Goal: Information Seeking & Learning: Learn about a topic

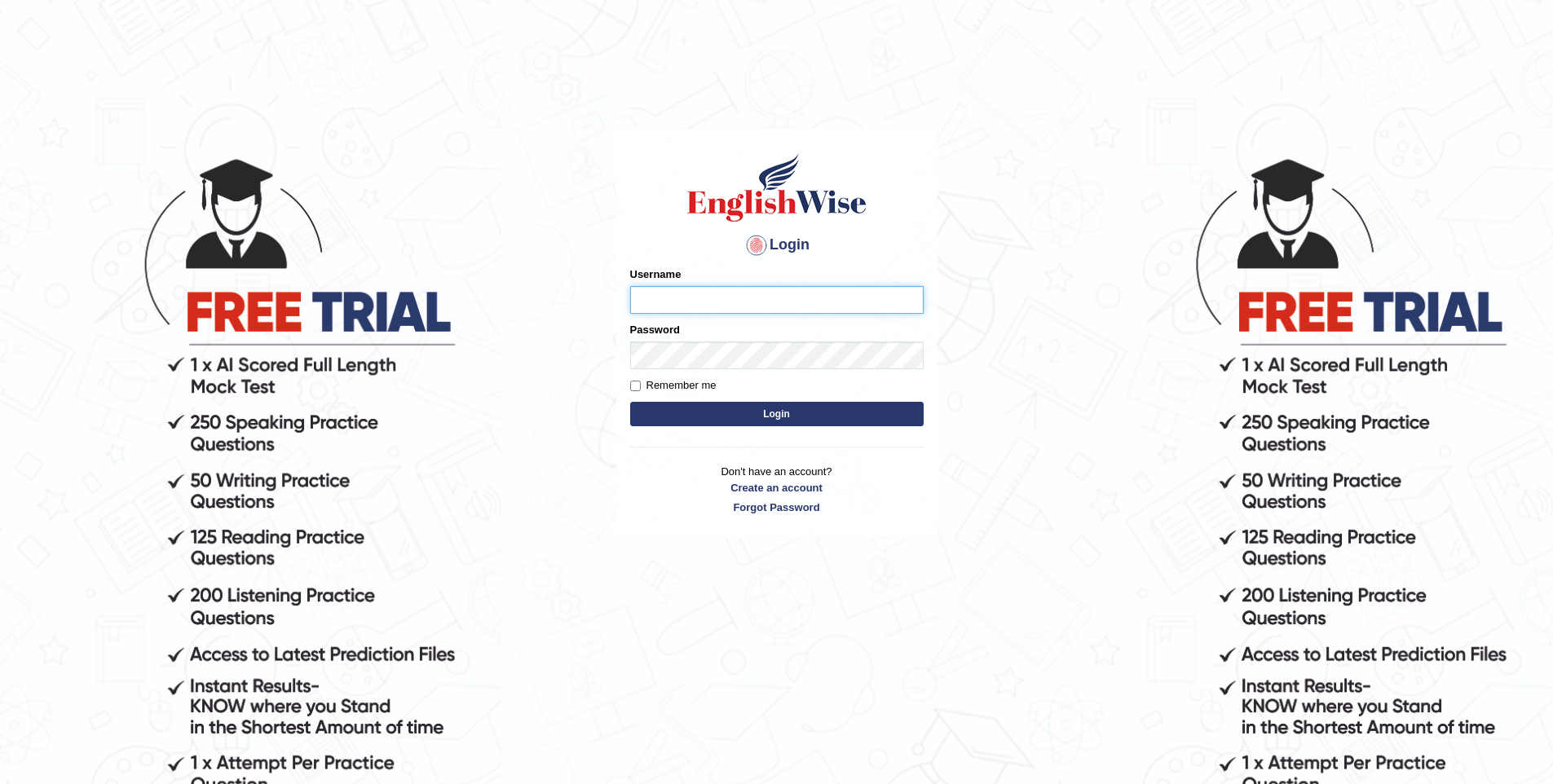
type input "vishwakarmad1999"
click at [798, 411] on button "Login" at bounding box center [776, 414] width 294 height 25
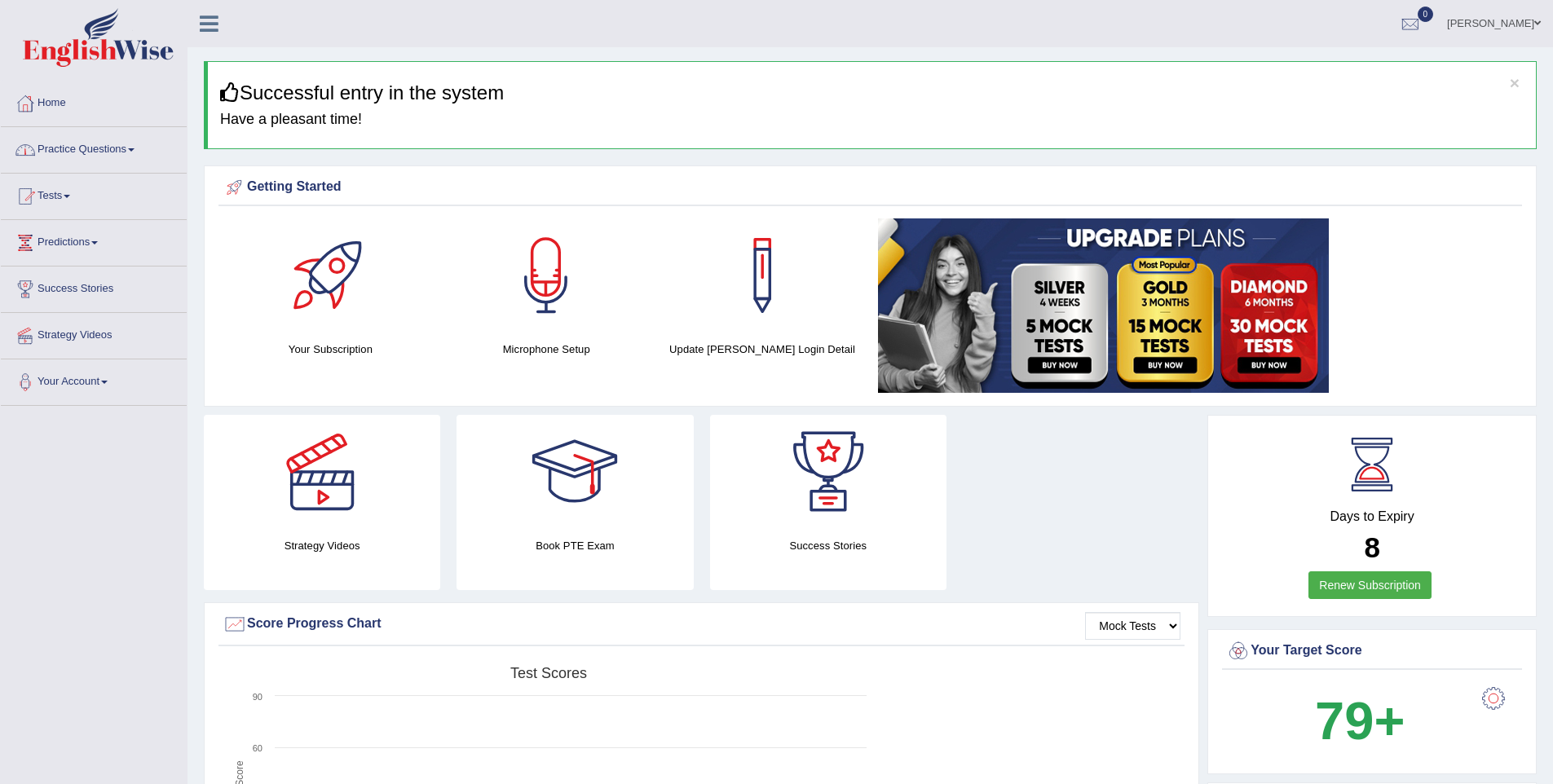
click at [119, 153] on link "Practice Questions" at bounding box center [94, 147] width 186 height 41
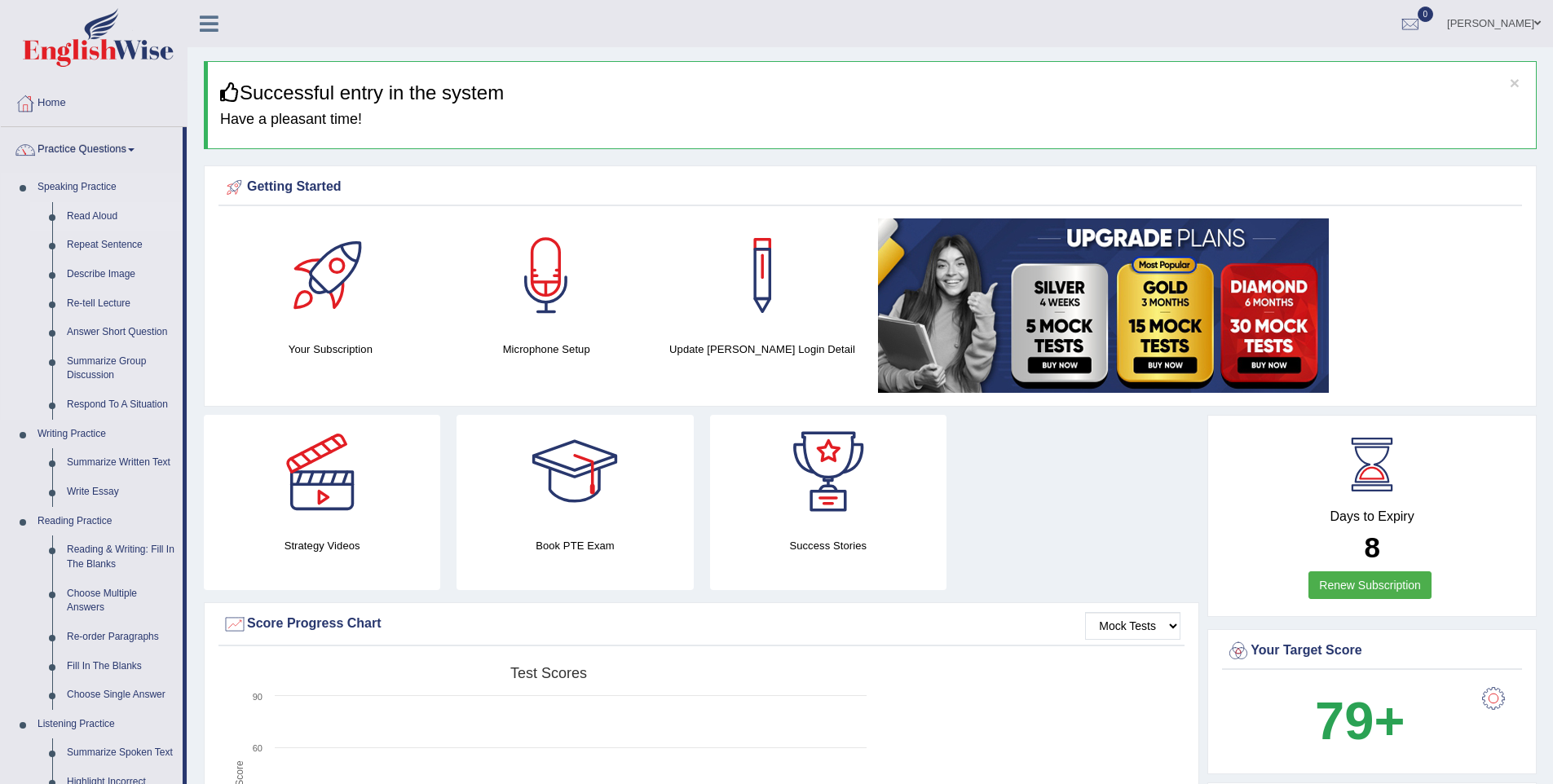
click at [91, 209] on link "Read Aloud" at bounding box center [120, 216] width 123 height 30
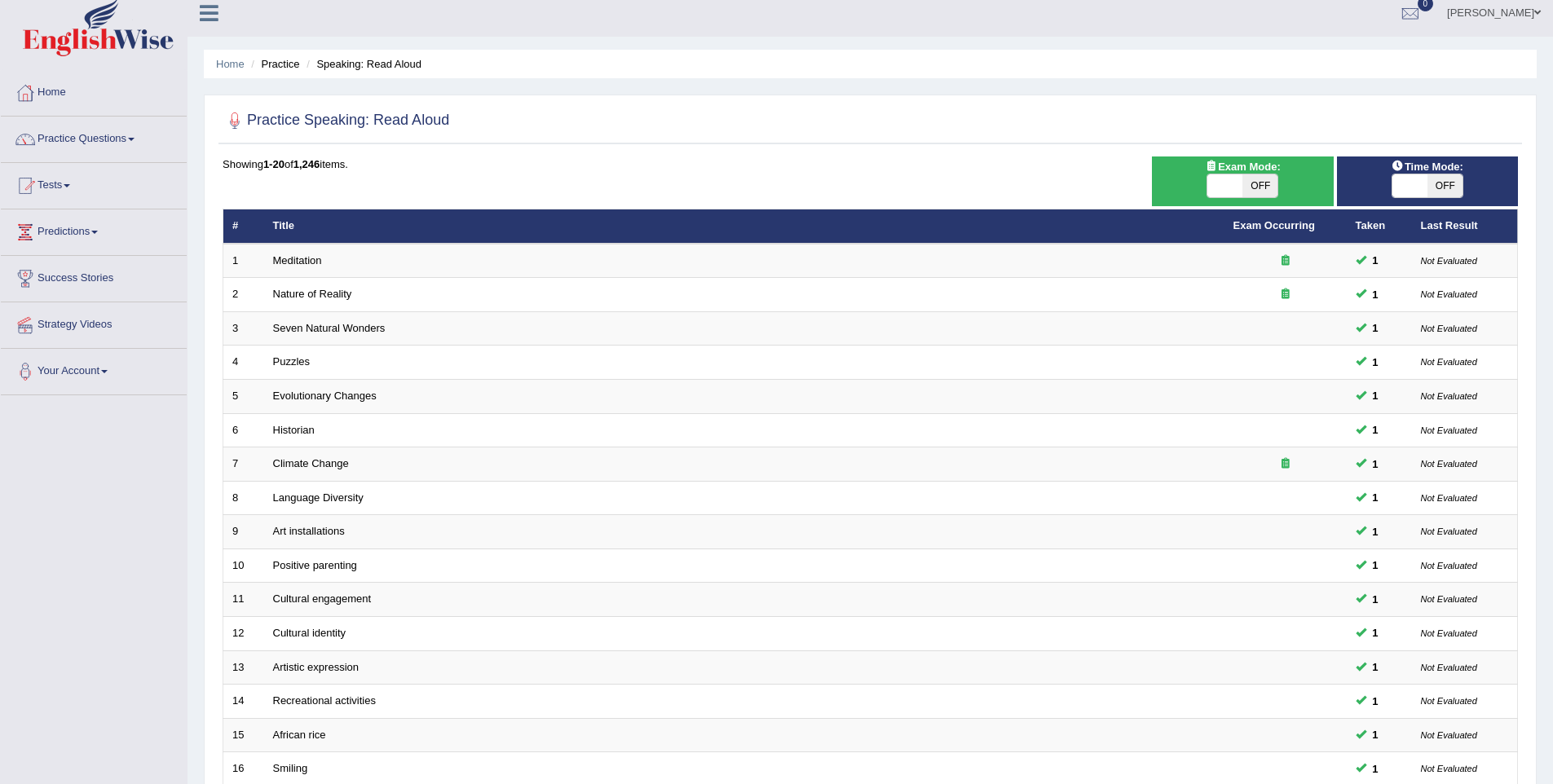
scroll to position [11, 0]
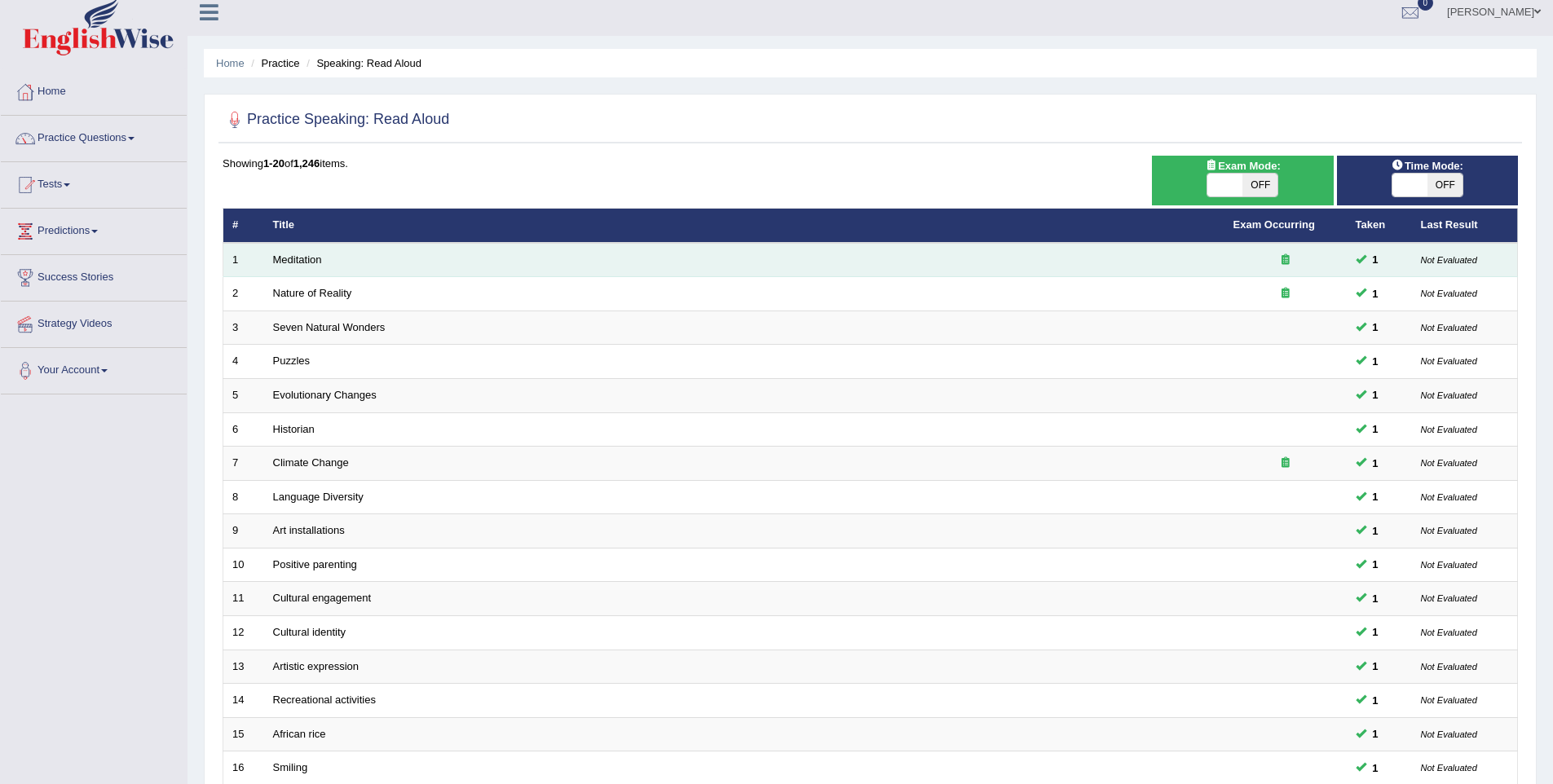
click at [293, 250] on td "Meditation" at bounding box center [744, 260] width 960 height 34
click at [301, 261] on link "Meditation" at bounding box center [297, 259] width 49 height 12
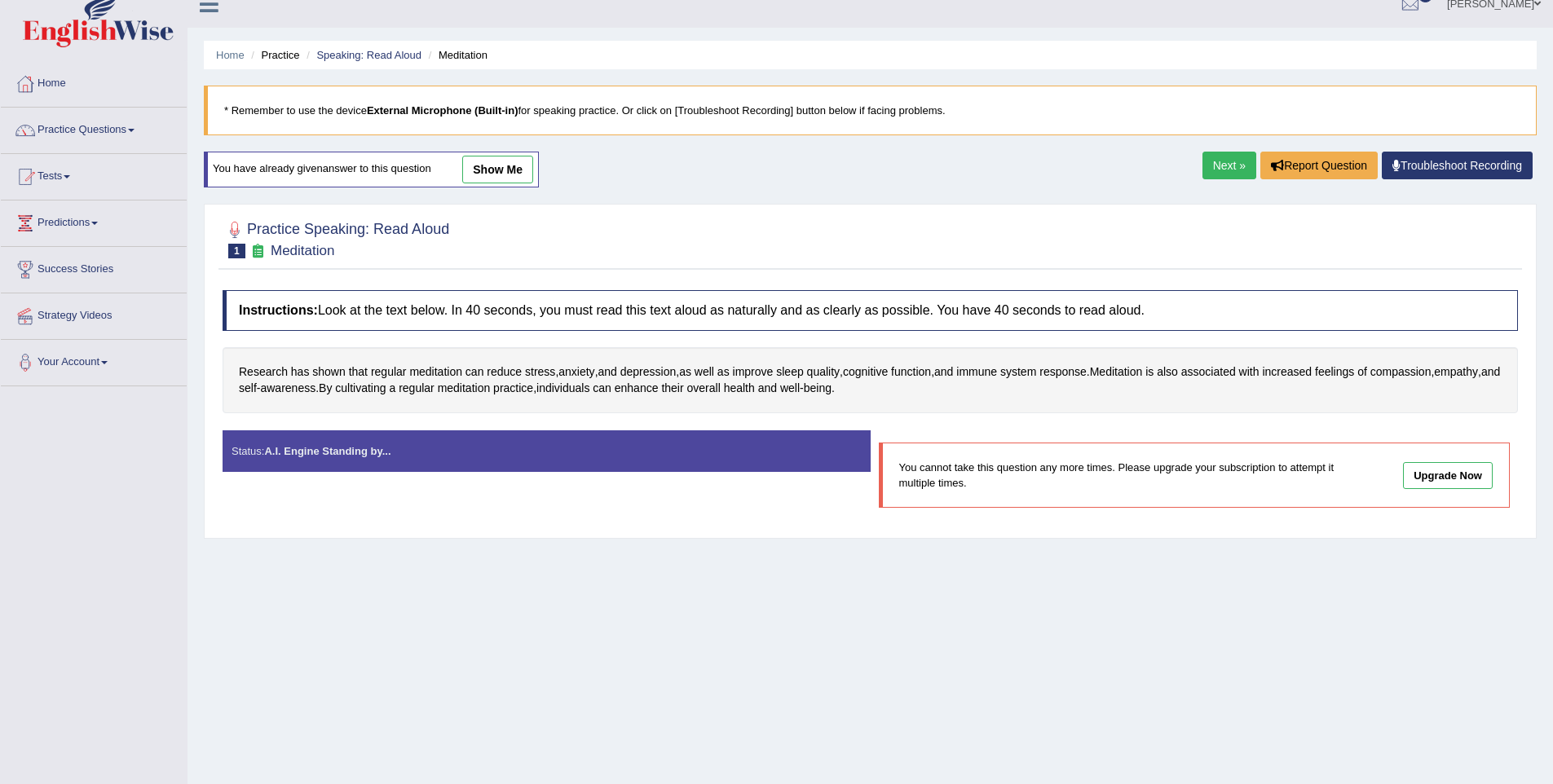
scroll to position [23, 0]
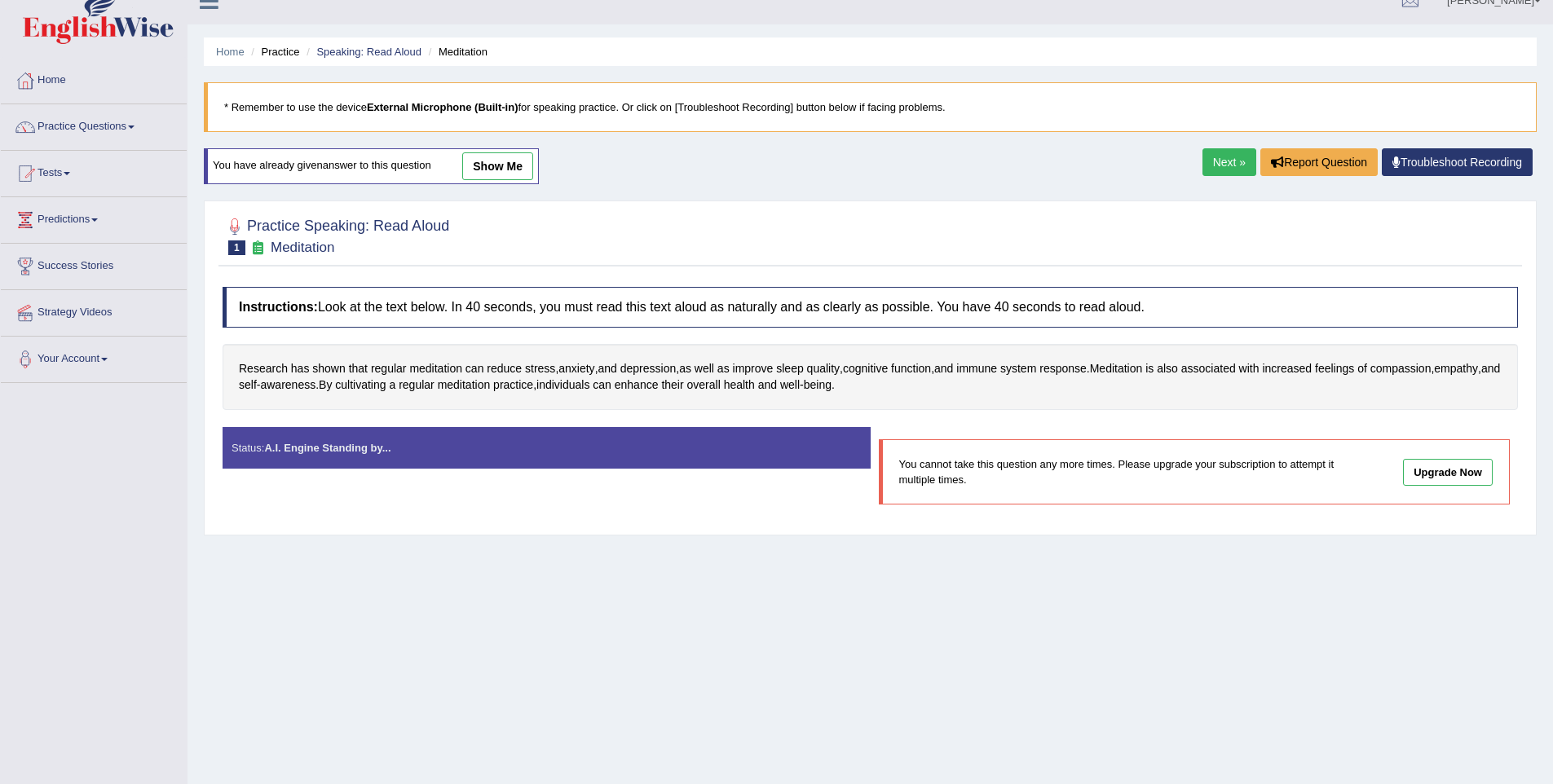
click at [521, 165] on link "show me" at bounding box center [497, 165] width 71 height 28
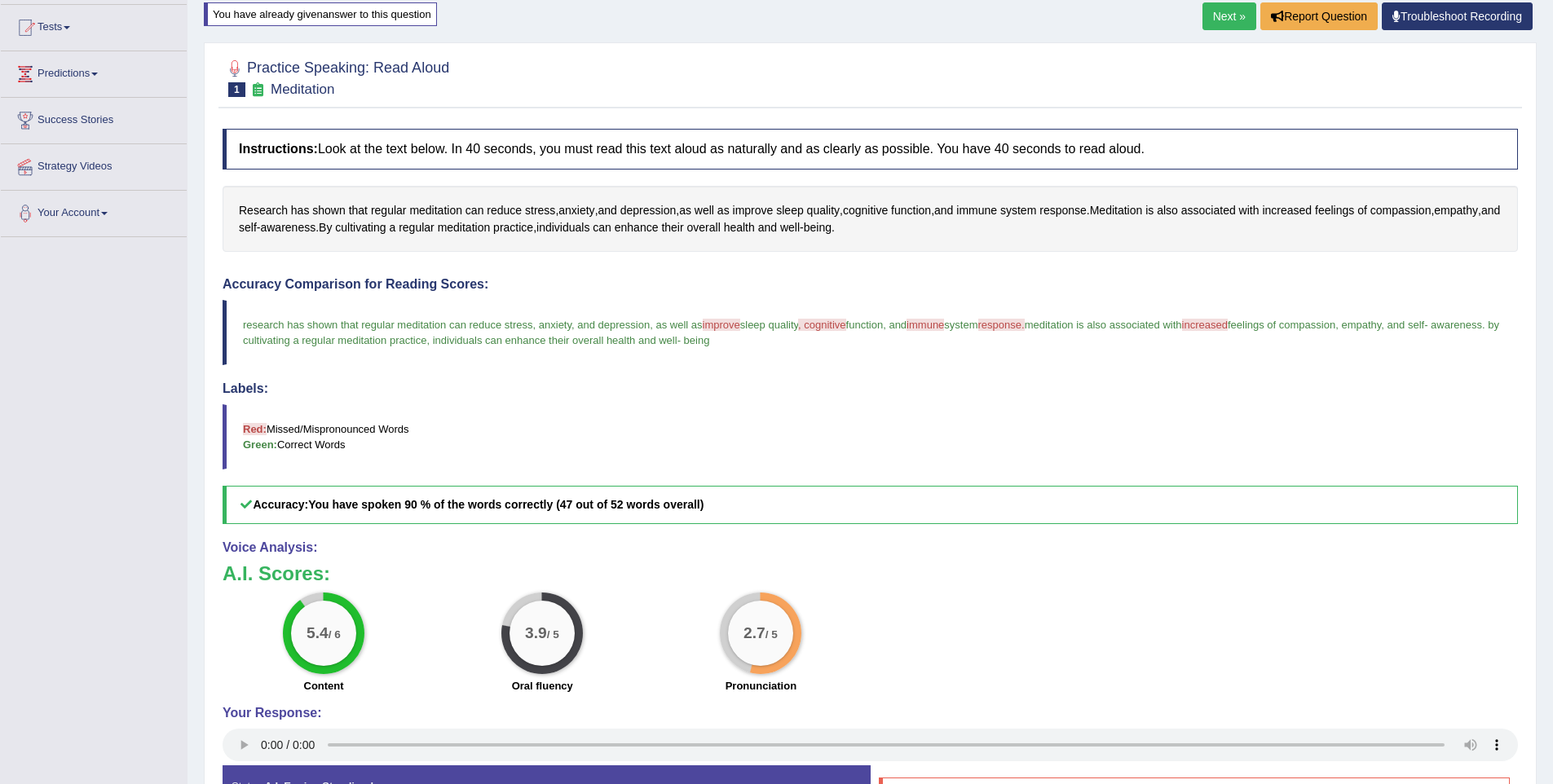
scroll to position [0, 0]
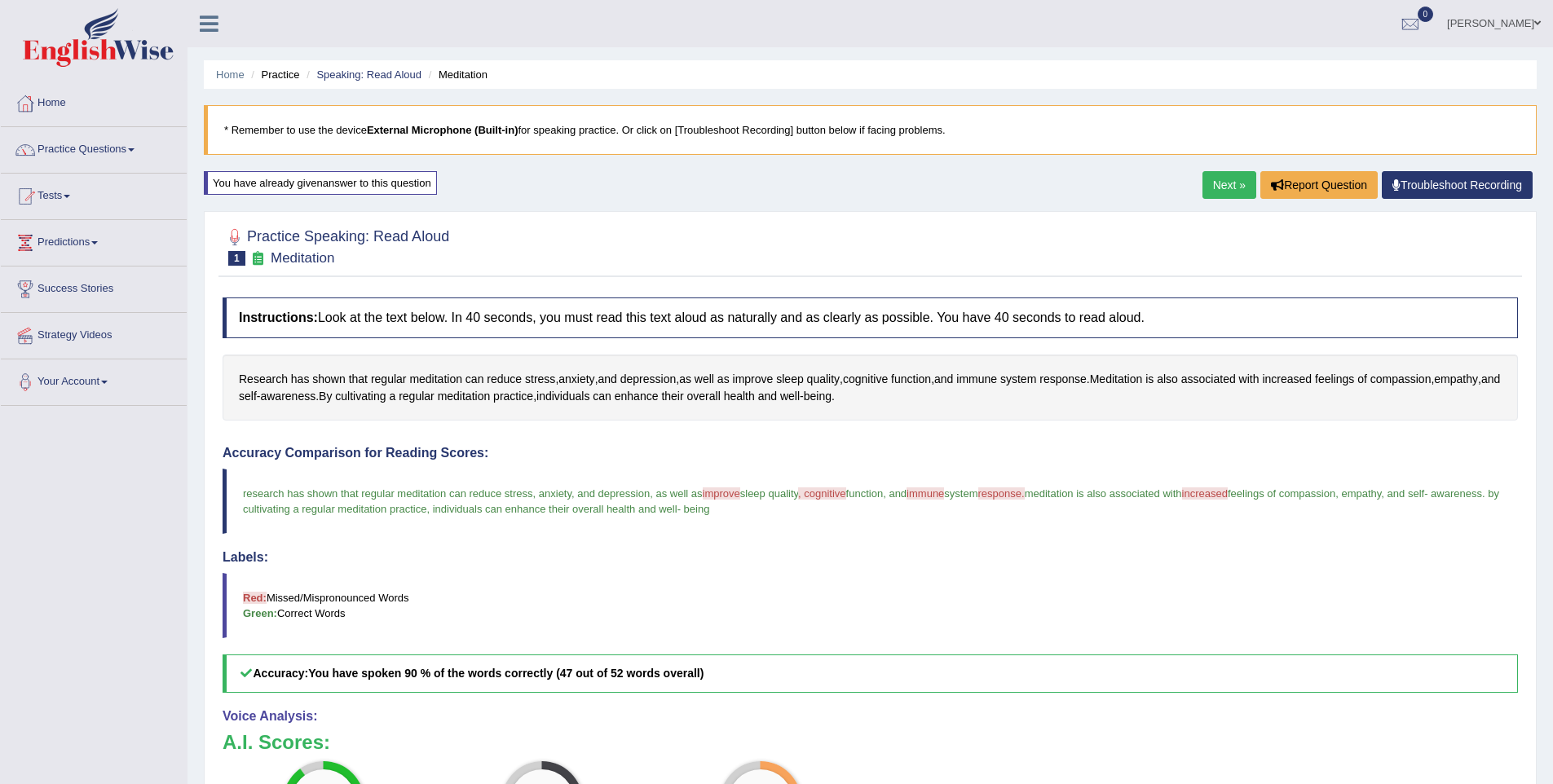
click at [1217, 178] on link "Next »" at bounding box center [1229, 185] width 54 height 28
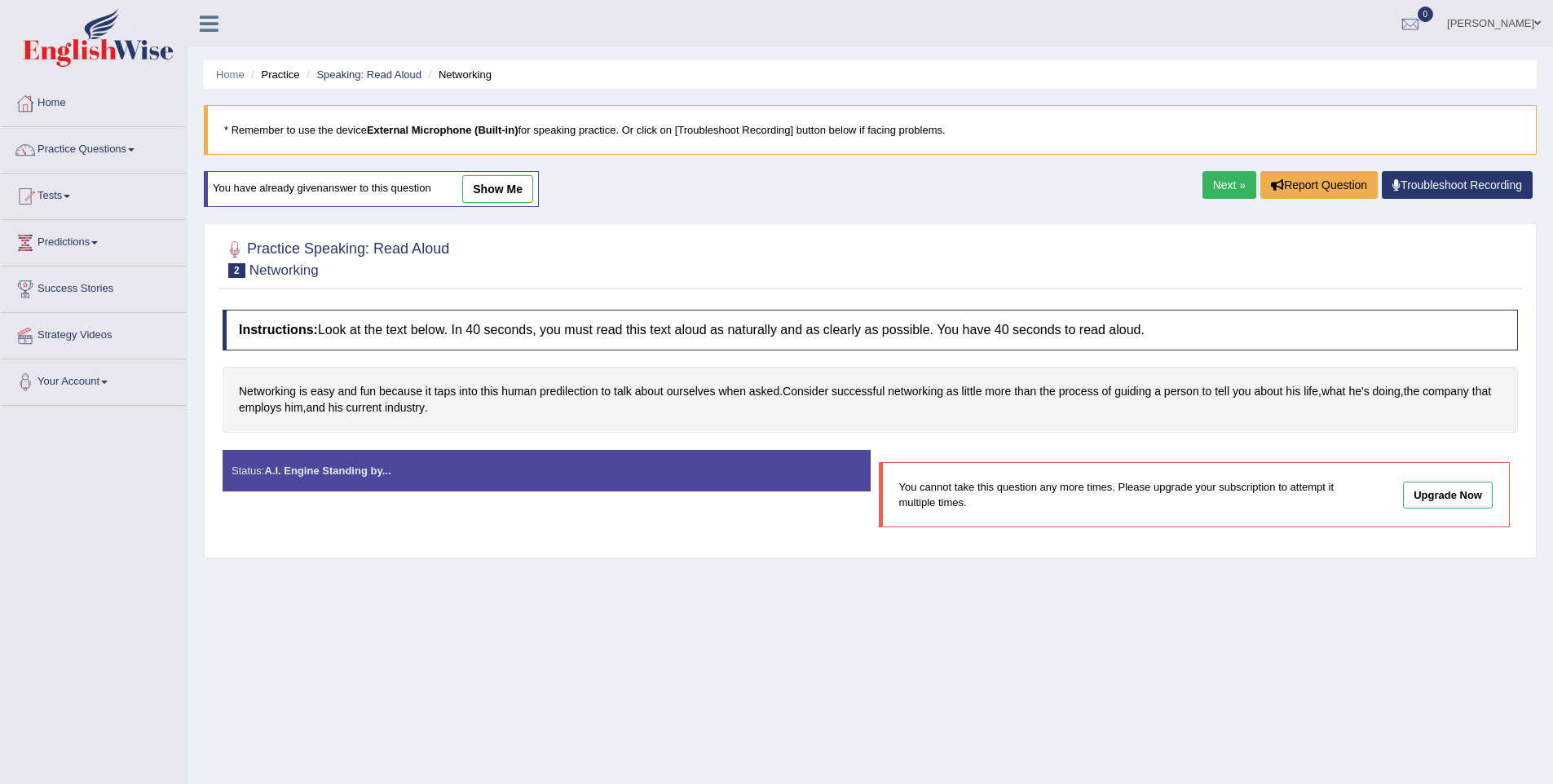
click at [500, 189] on link "show me" at bounding box center [497, 188] width 71 height 28
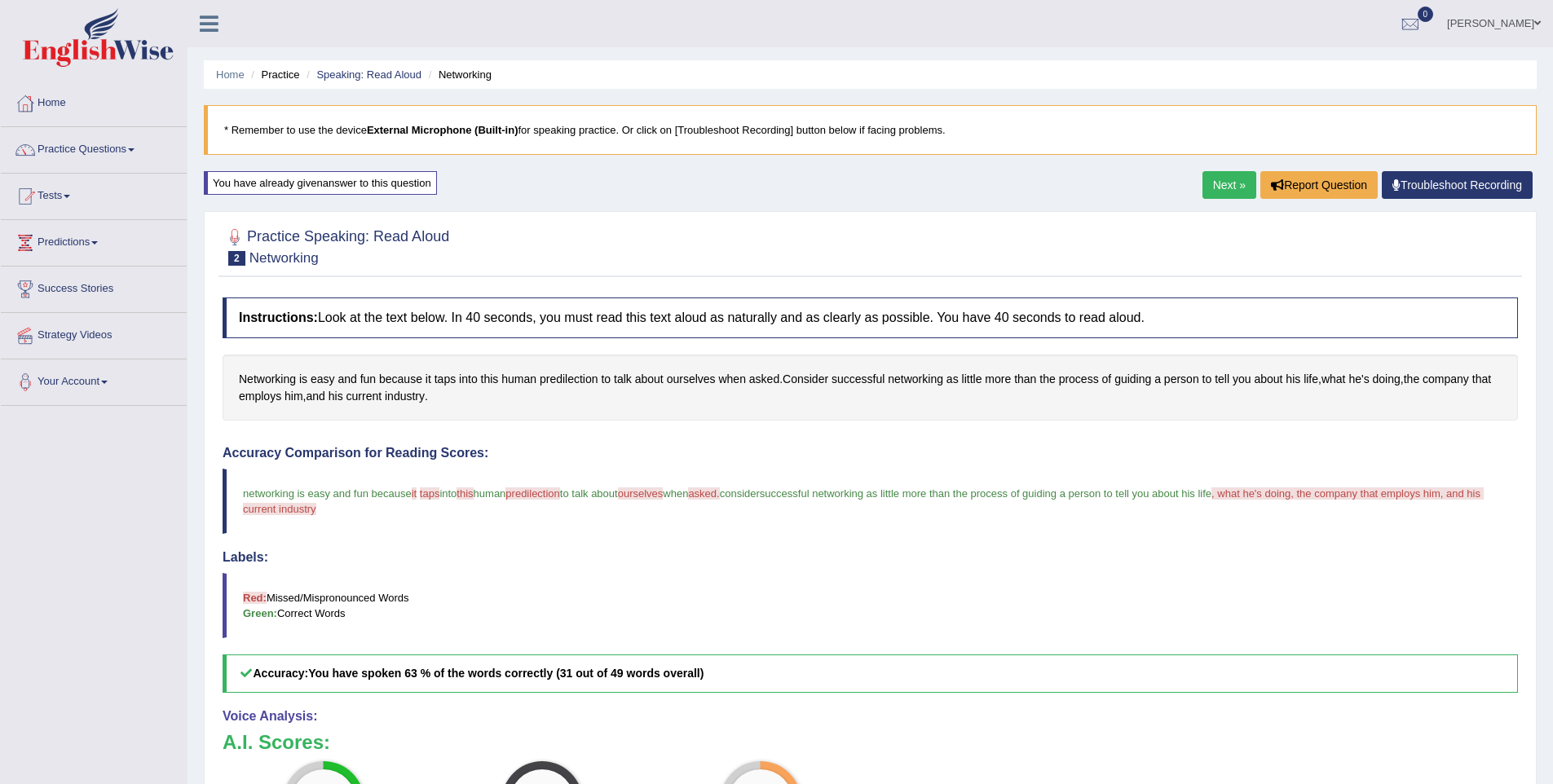
click at [1219, 188] on link "Next »" at bounding box center [1229, 185] width 54 height 28
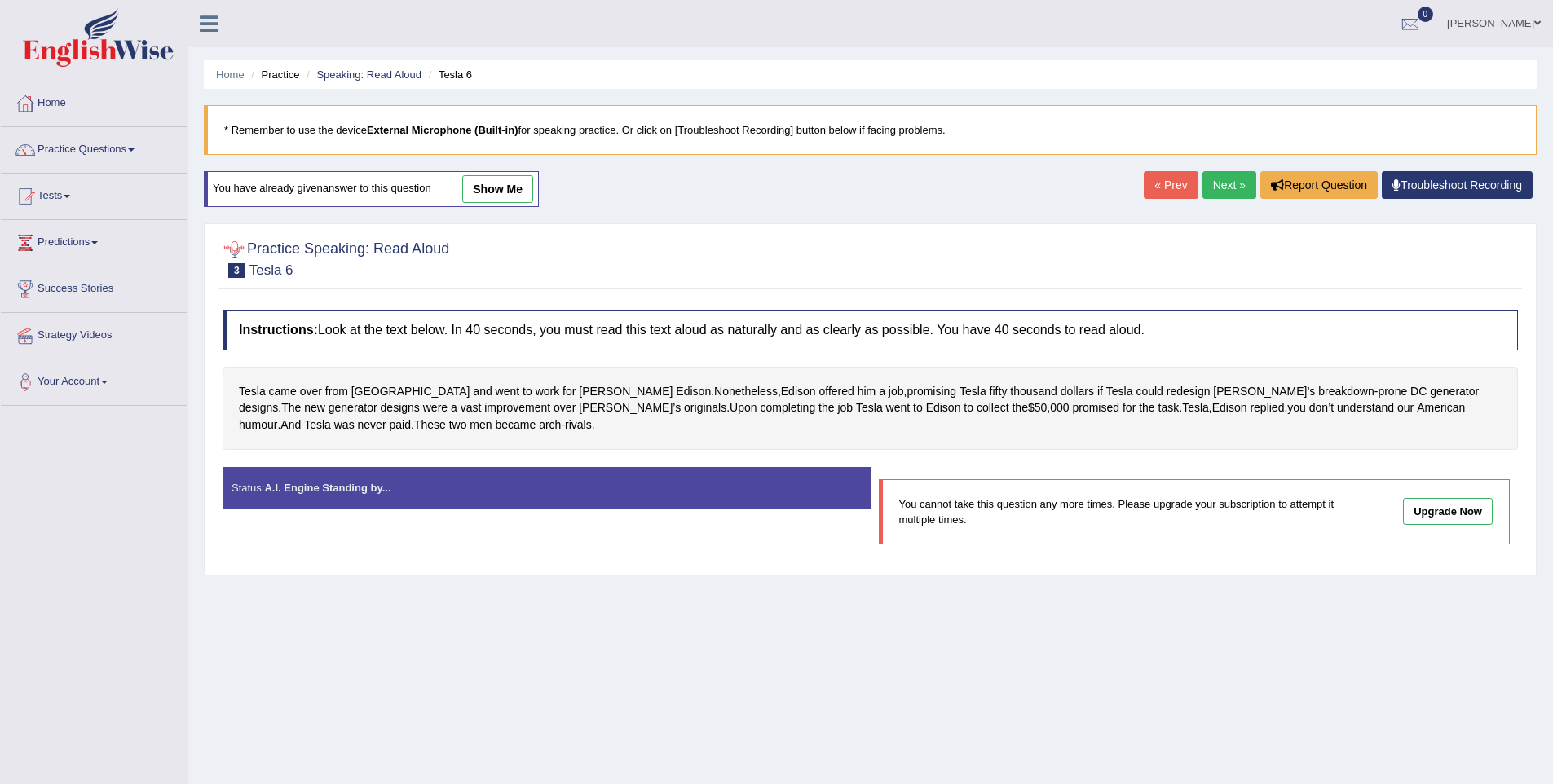
click at [502, 194] on link "show me" at bounding box center [497, 188] width 71 height 28
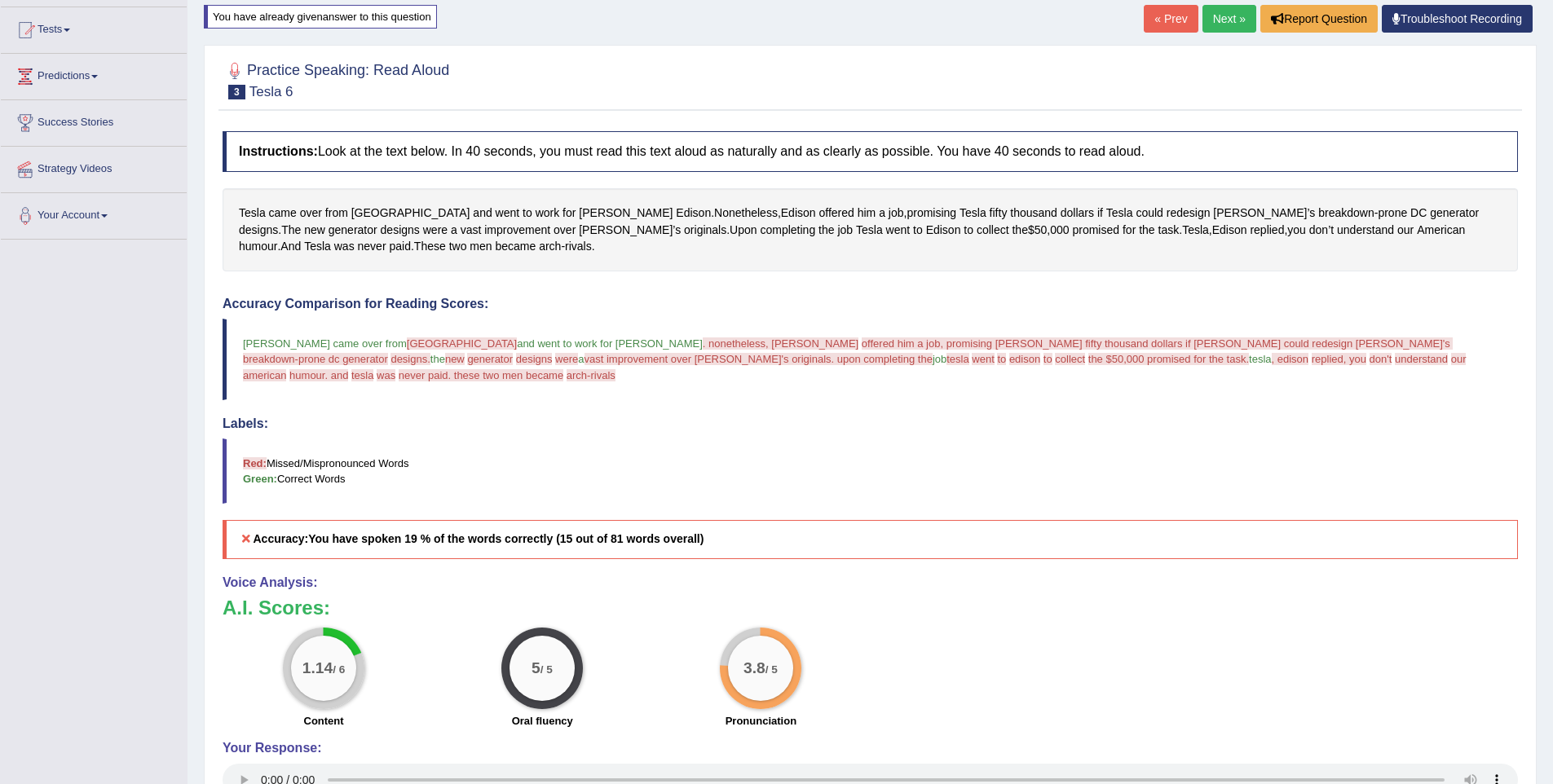
scroll to position [143, 0]
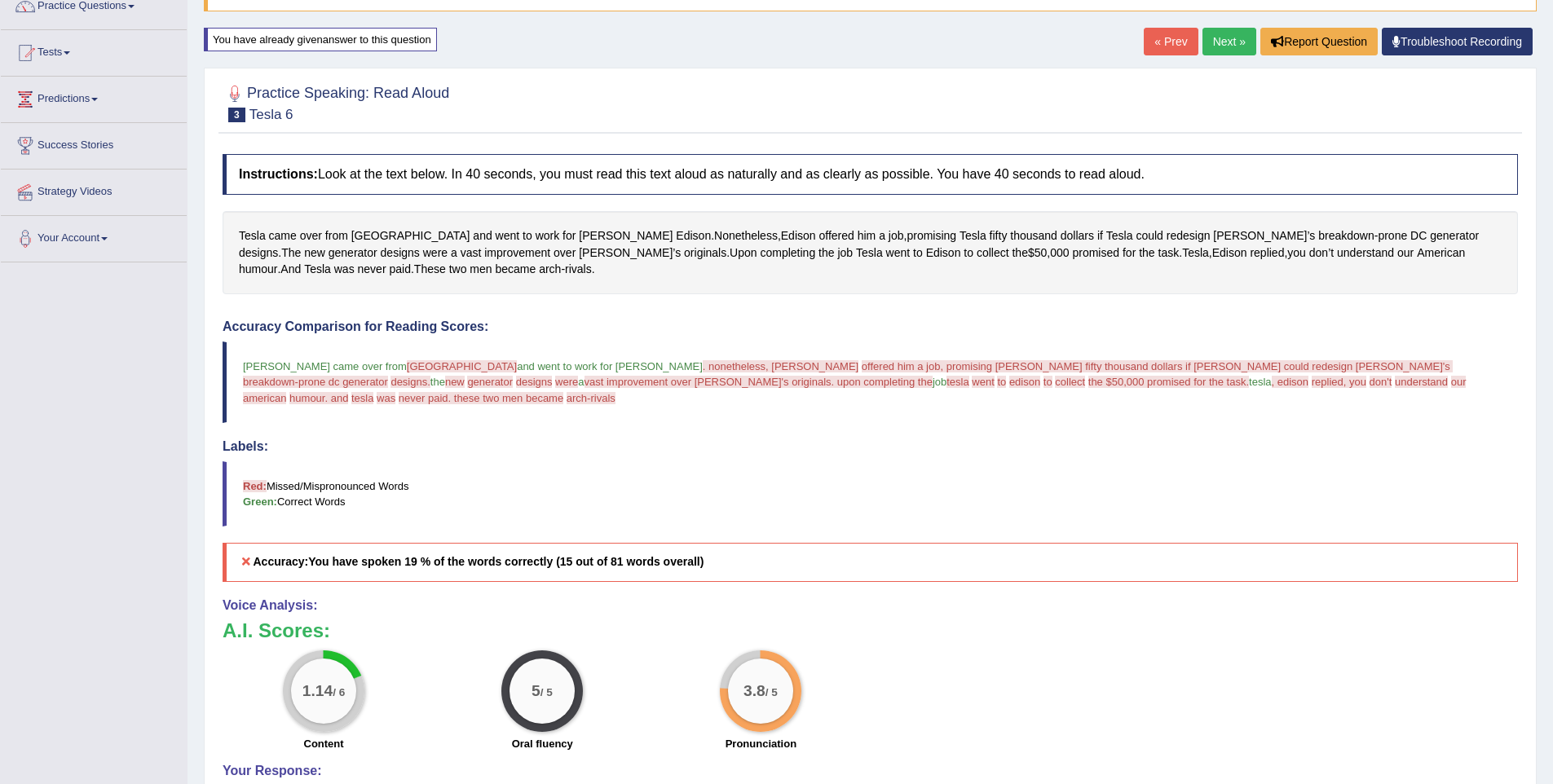
click at [1242, 47] on link "Next »" at bounding box center [1229, 41] width 54 height 28
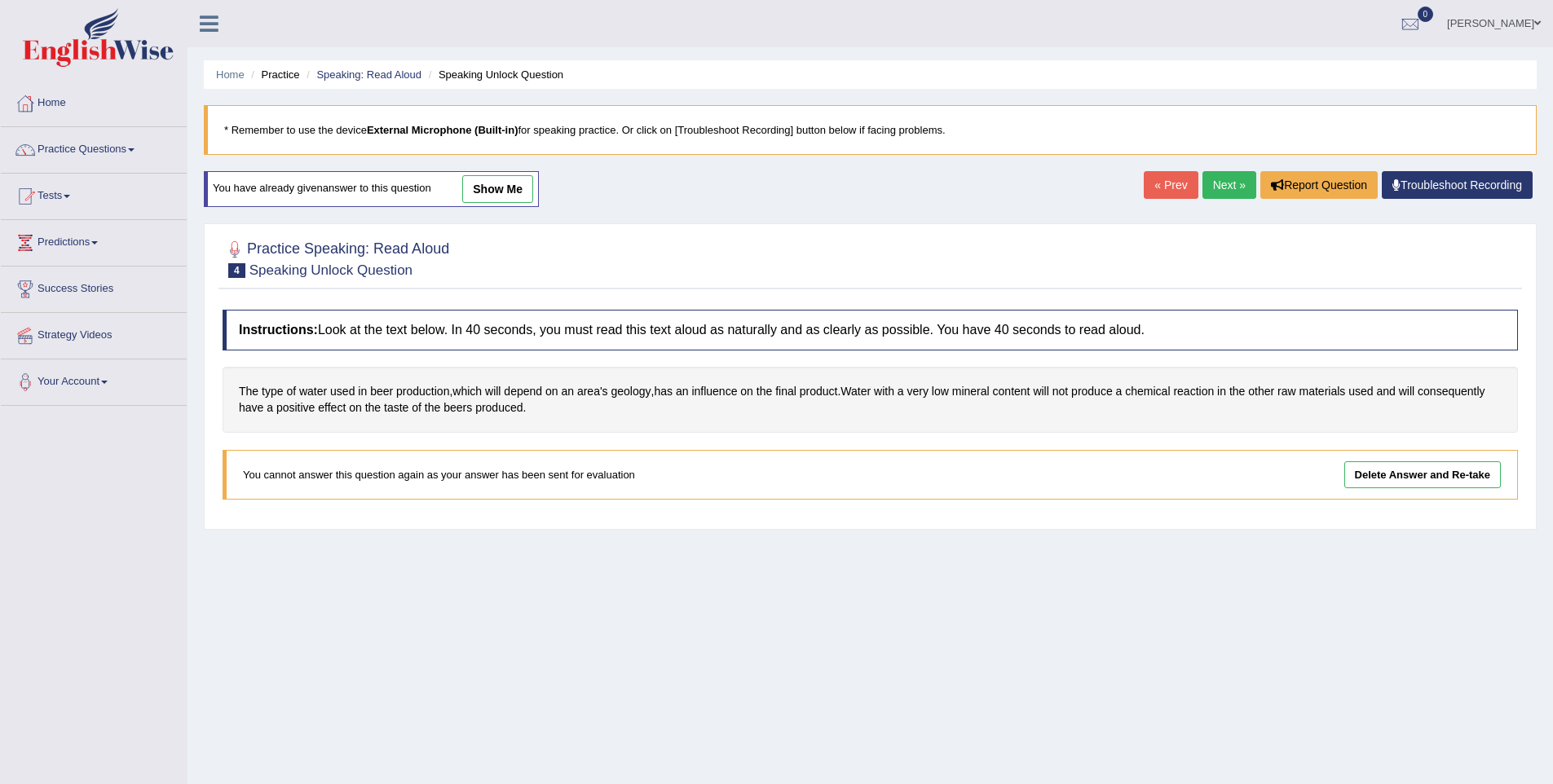
click at [521, 201] on link "show me" at bounding box center [497, 188] width 71 height 28
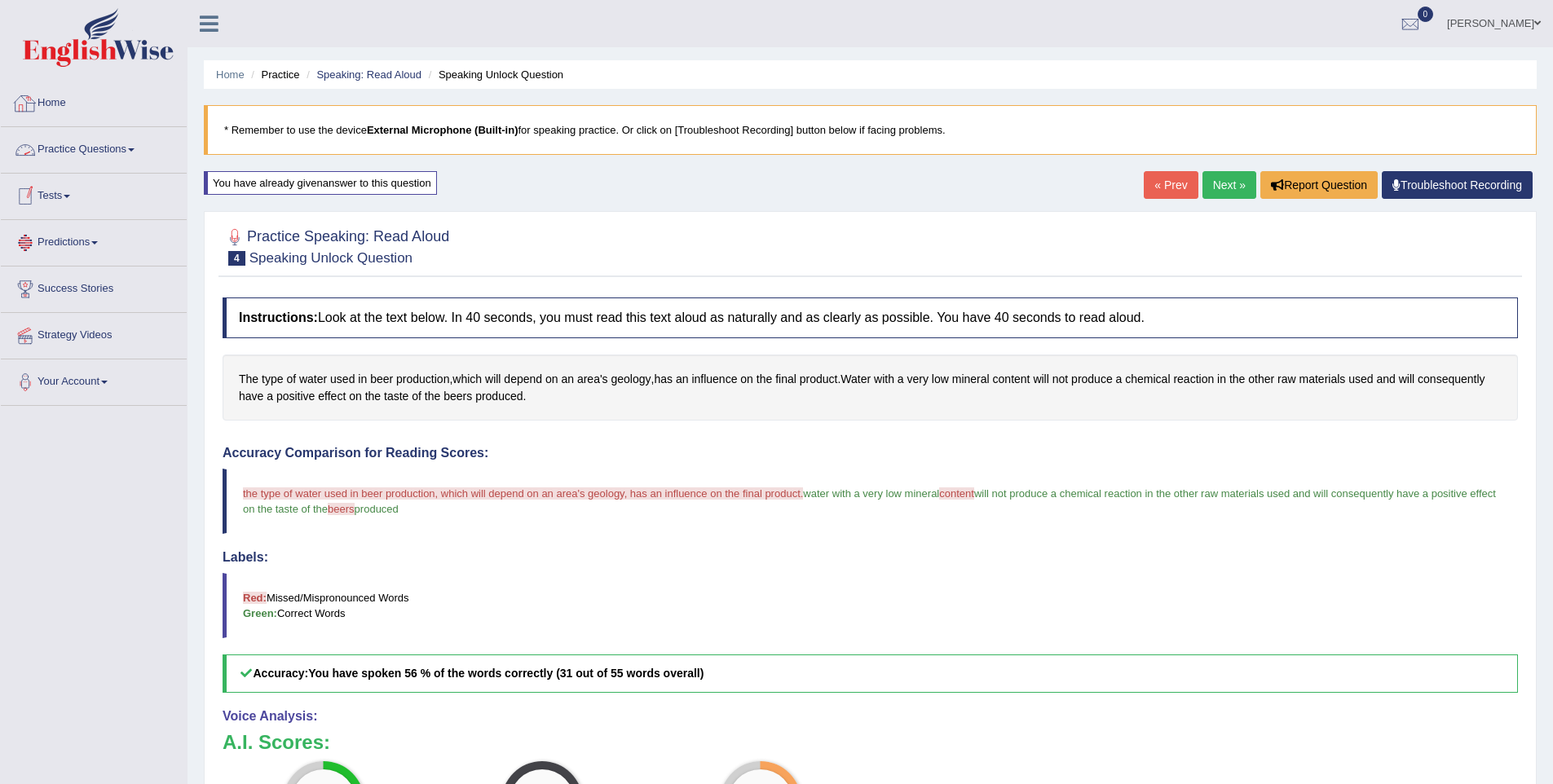
click at [107, 144] on link "Practice Questions" at bounding box center [94, 147] width 186 height 41
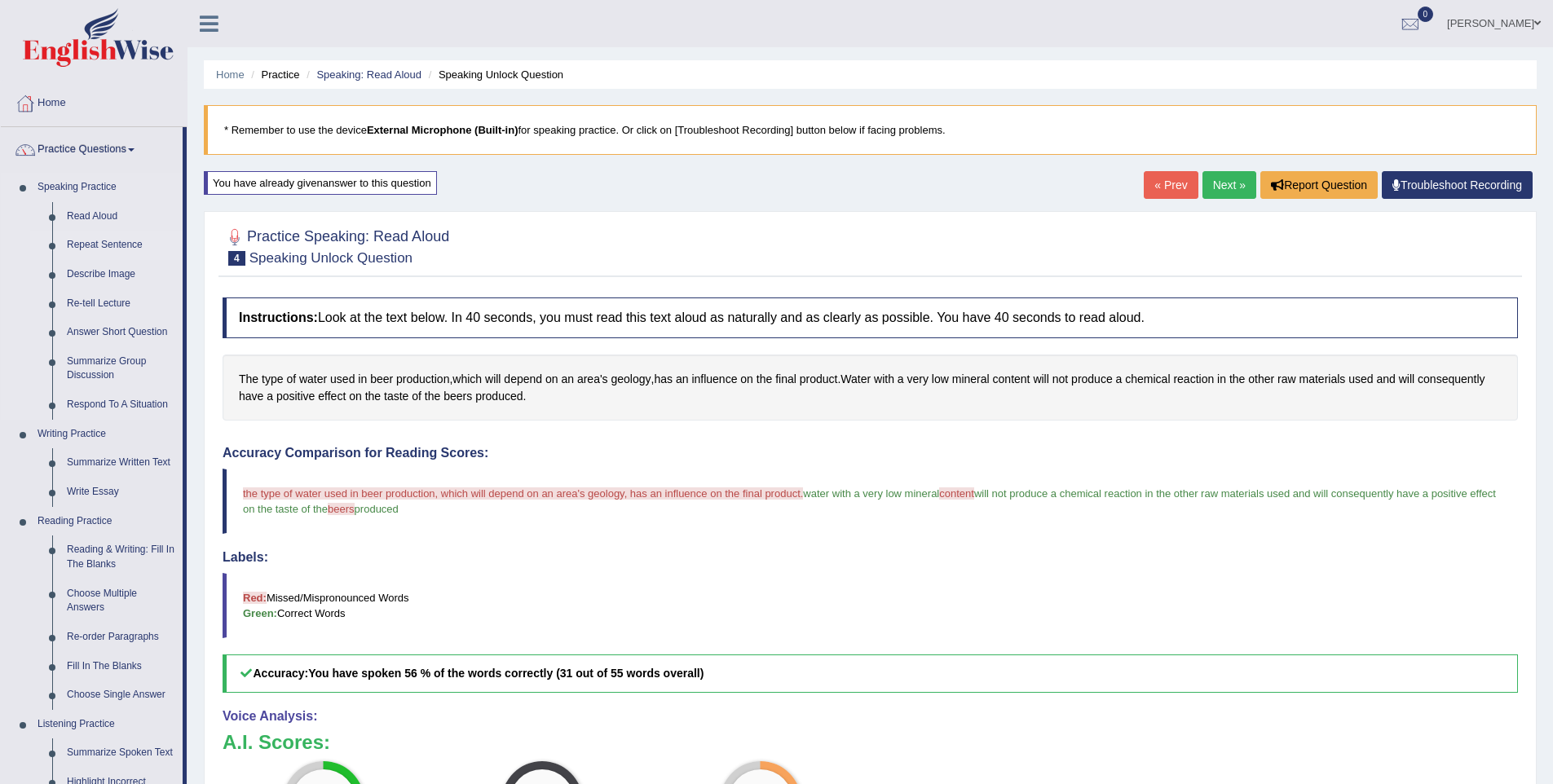
click at [140, 237] on link "Repeat Sentence" at bounding box center [120, 245] width 123 height 30
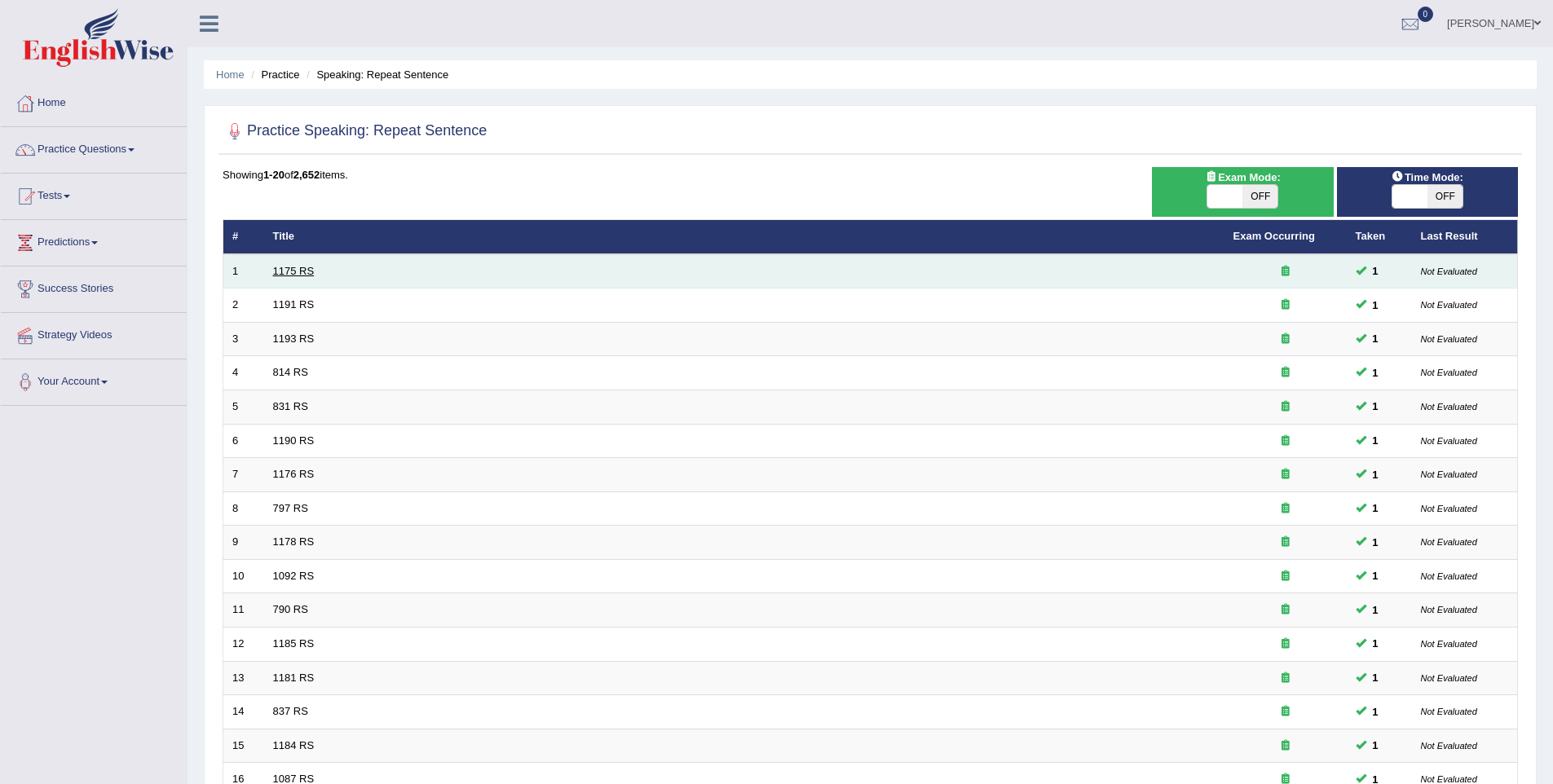
click at [303, 272] on link "1175 RS" at bounding box center [294, 271] width 41 height 12
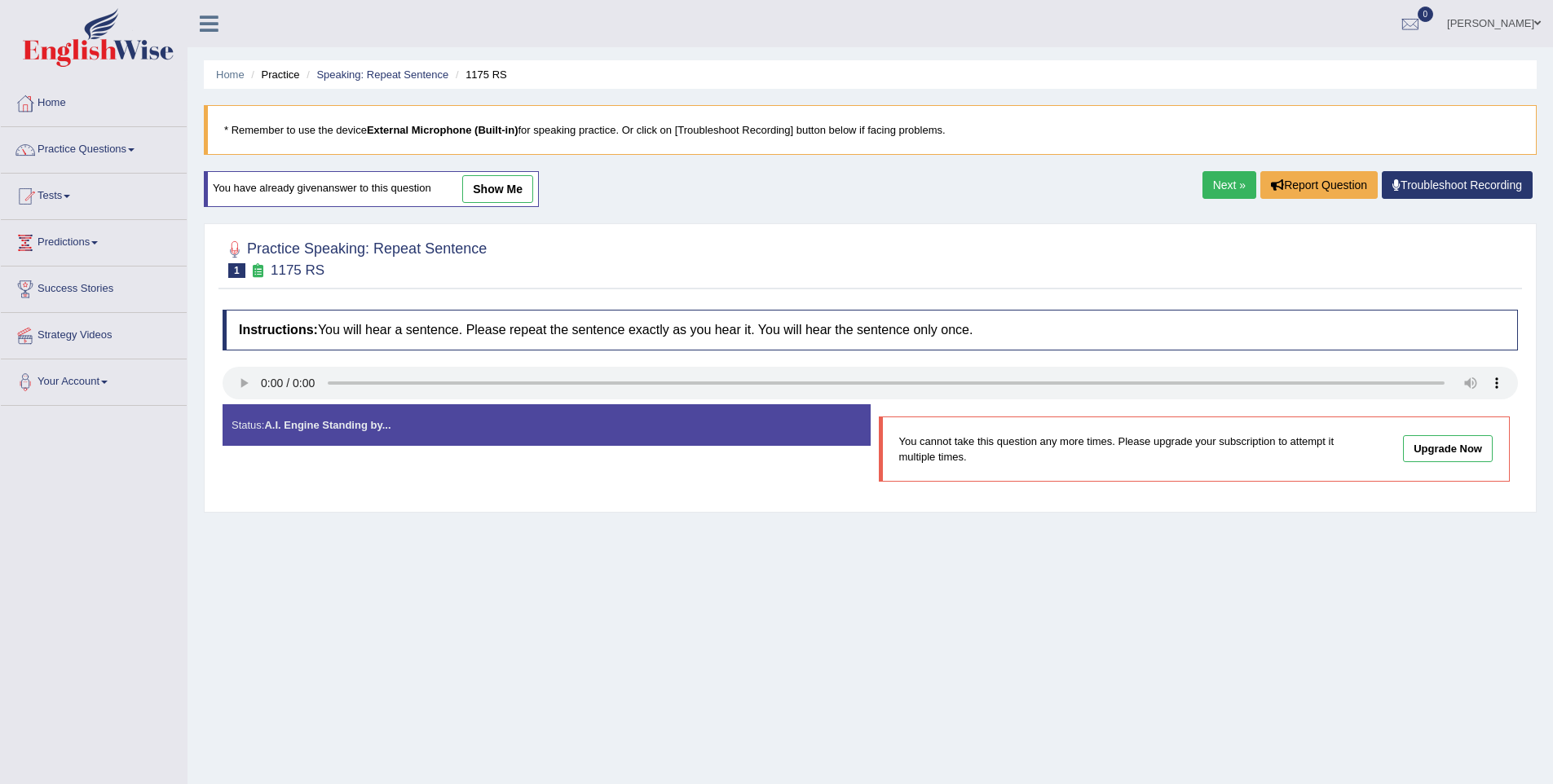
click at [503, 185] on link "show me" at bounding box center [497, 188] width 71 height 28
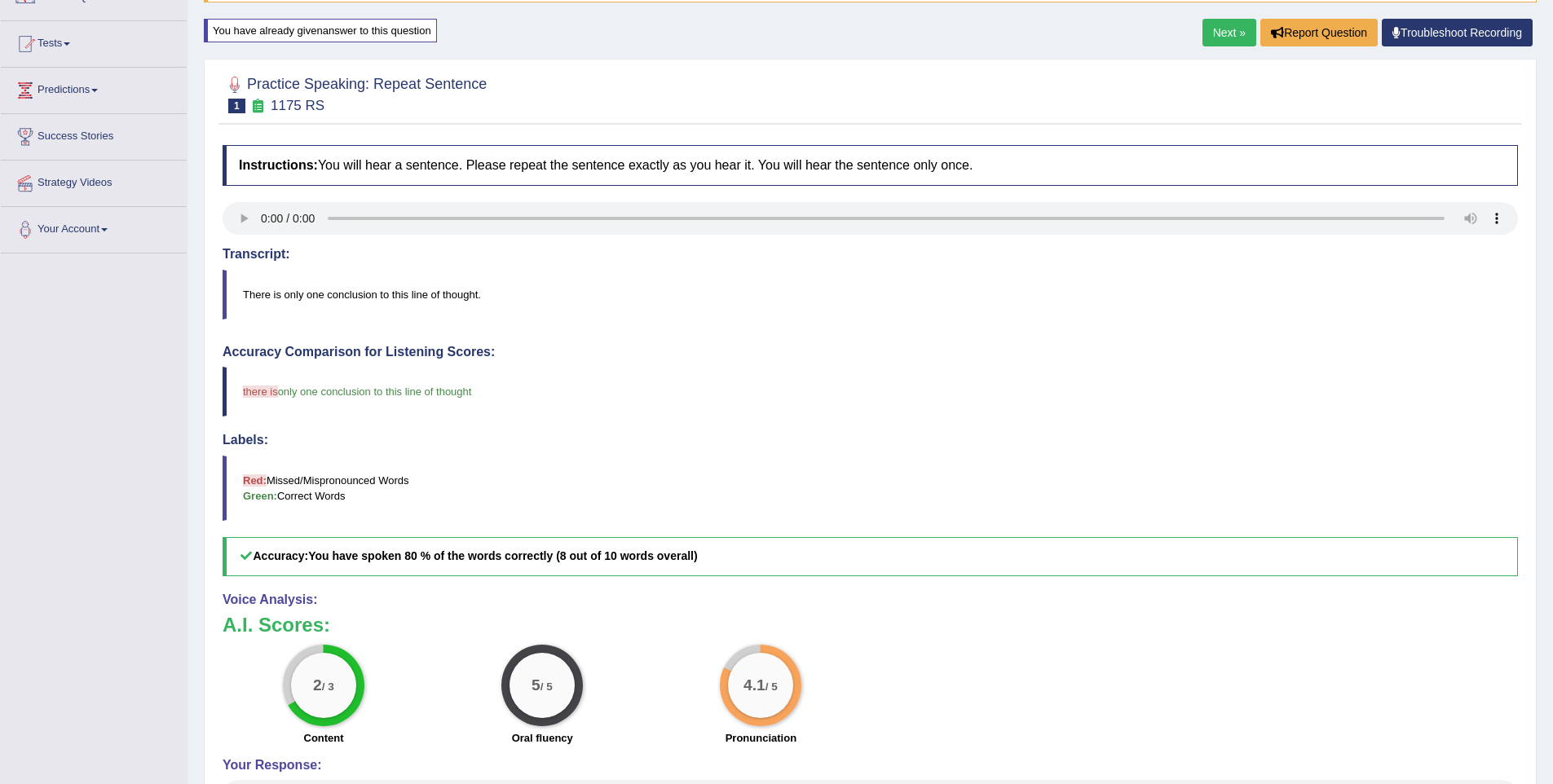
scroll to position [150, 0]
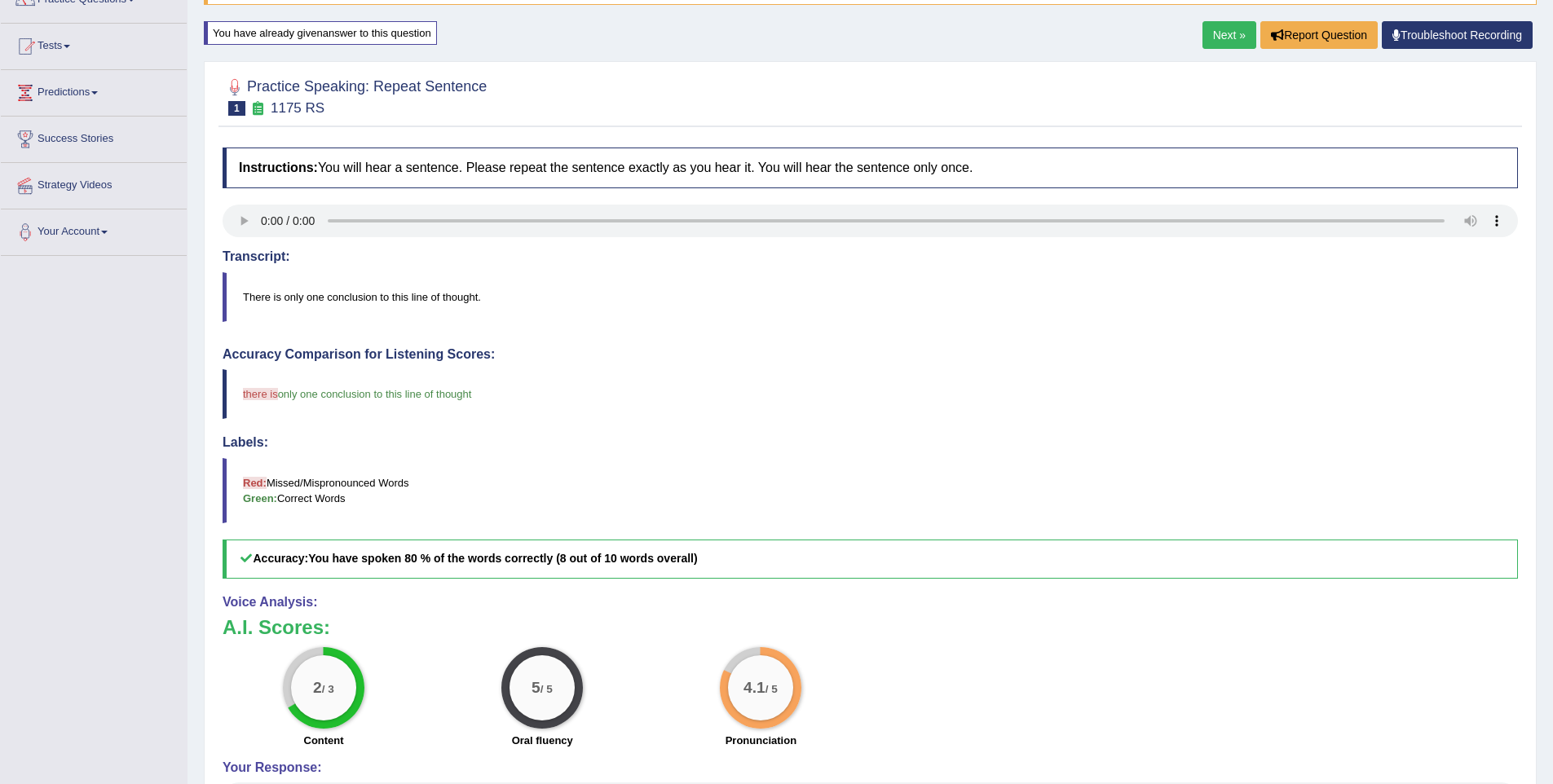
click at [1213, 32] on link "Next »" at bounding box center [1229, 34] width 54 height 28
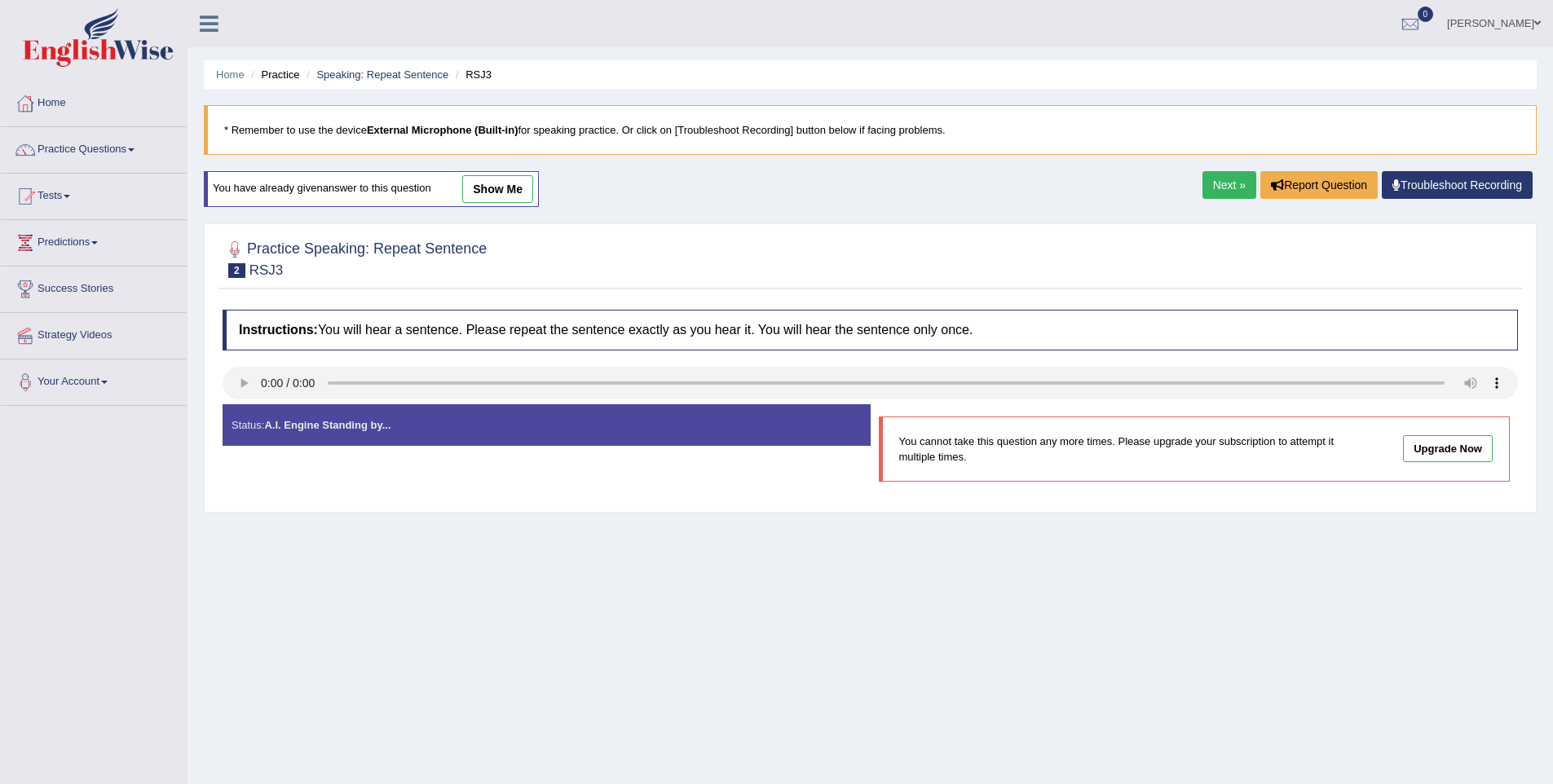
click at [511, 190] on link "show me" at bounding box center [497, 188] width 71 height 28
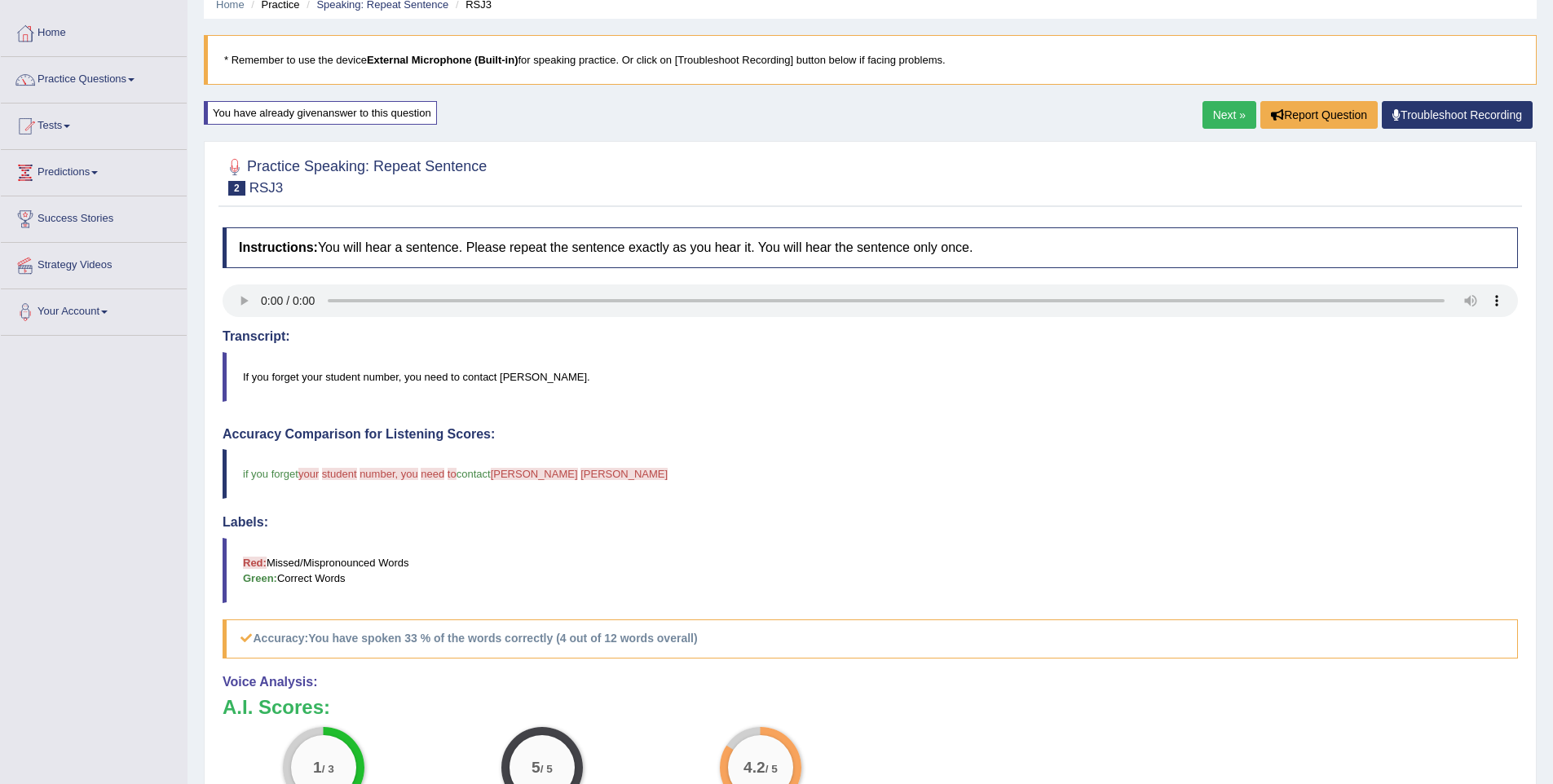
scroll to position [65, 0]
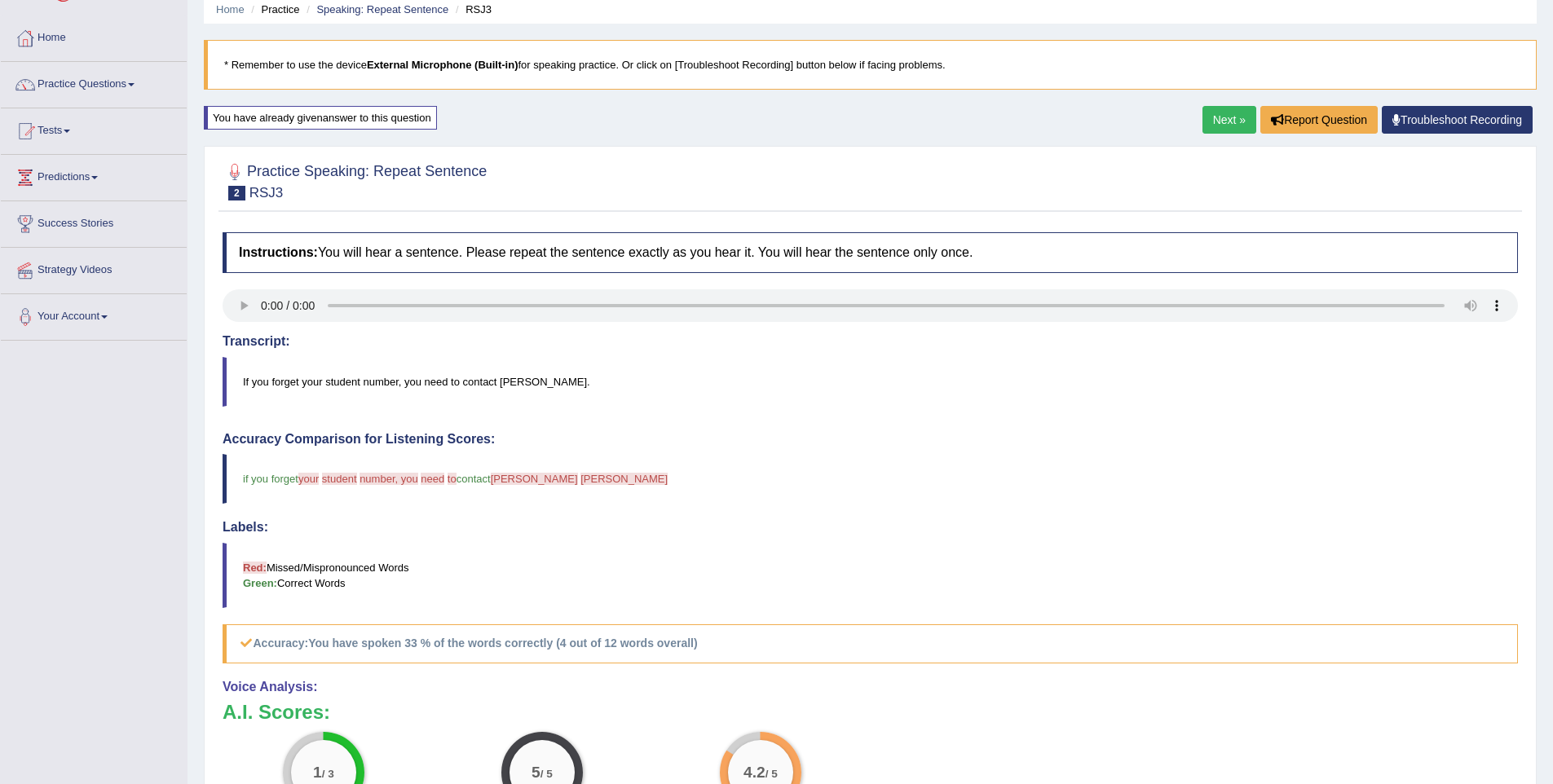
click at [1228, 122] on link "Next »" at bounding box center [1229, 120] width 54 height 28
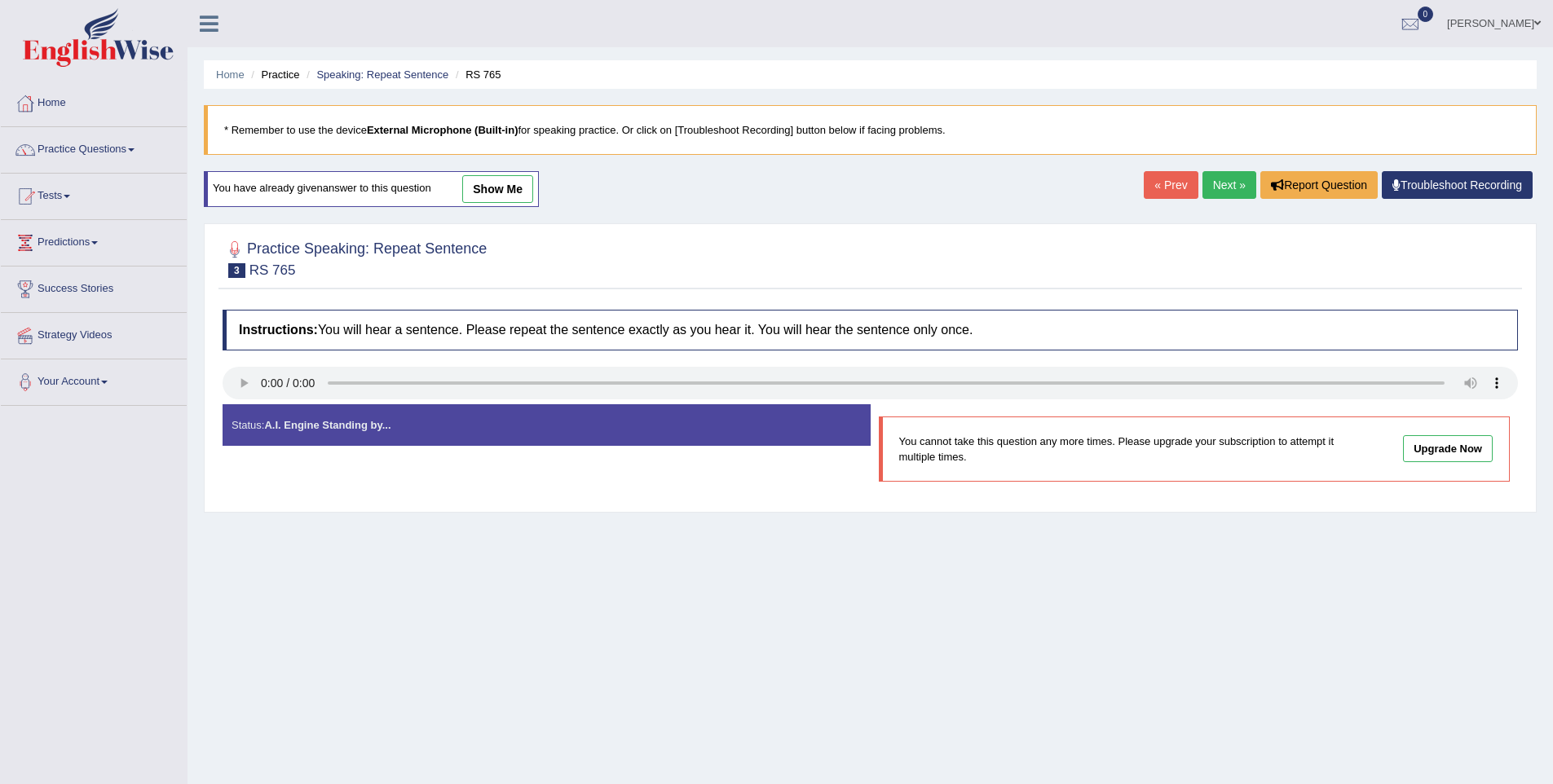
click at [500, 191] on link "show me" at bounding box center [497, 188] width 71 height 28
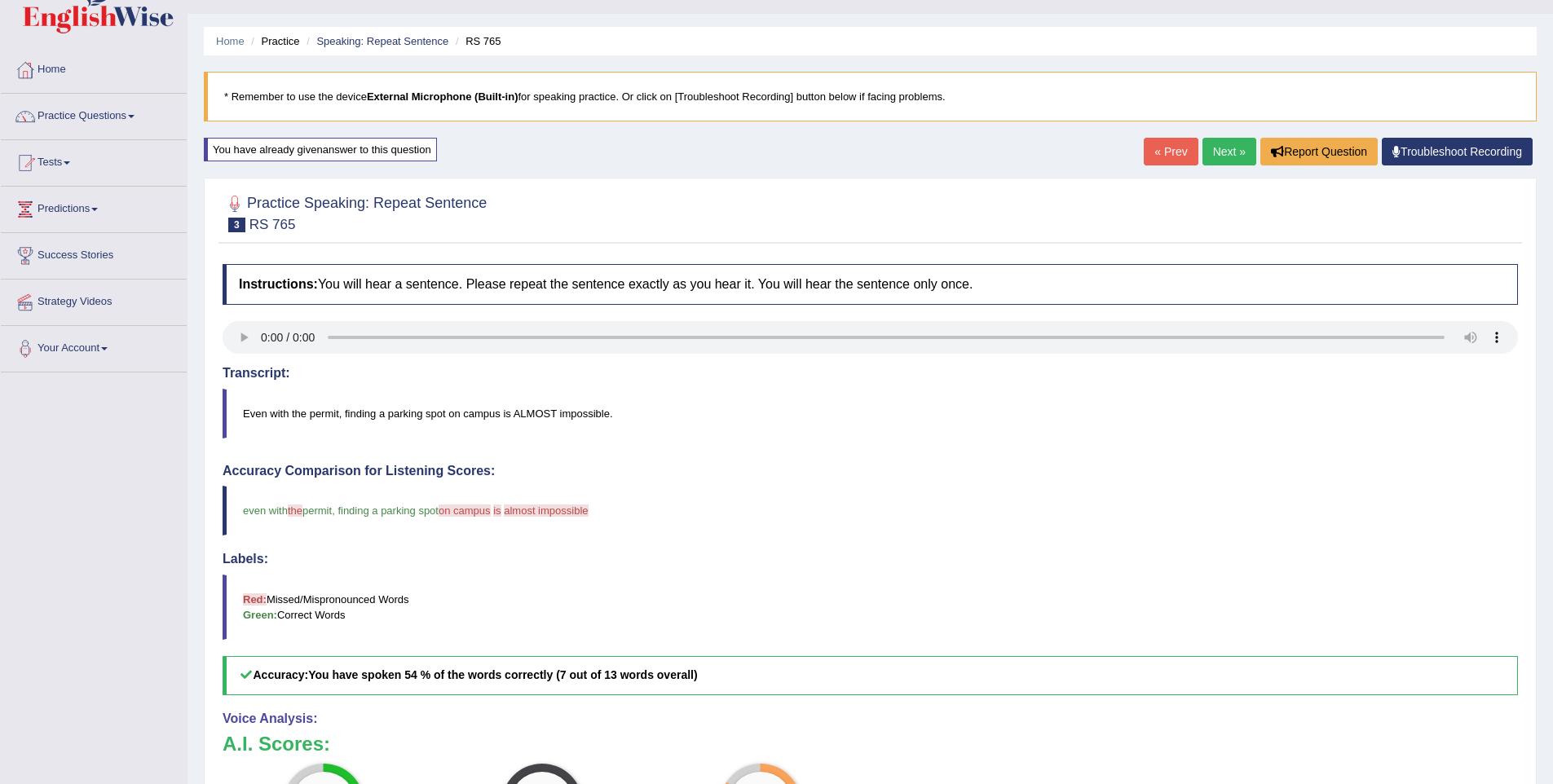
scroll to position [5, 0]
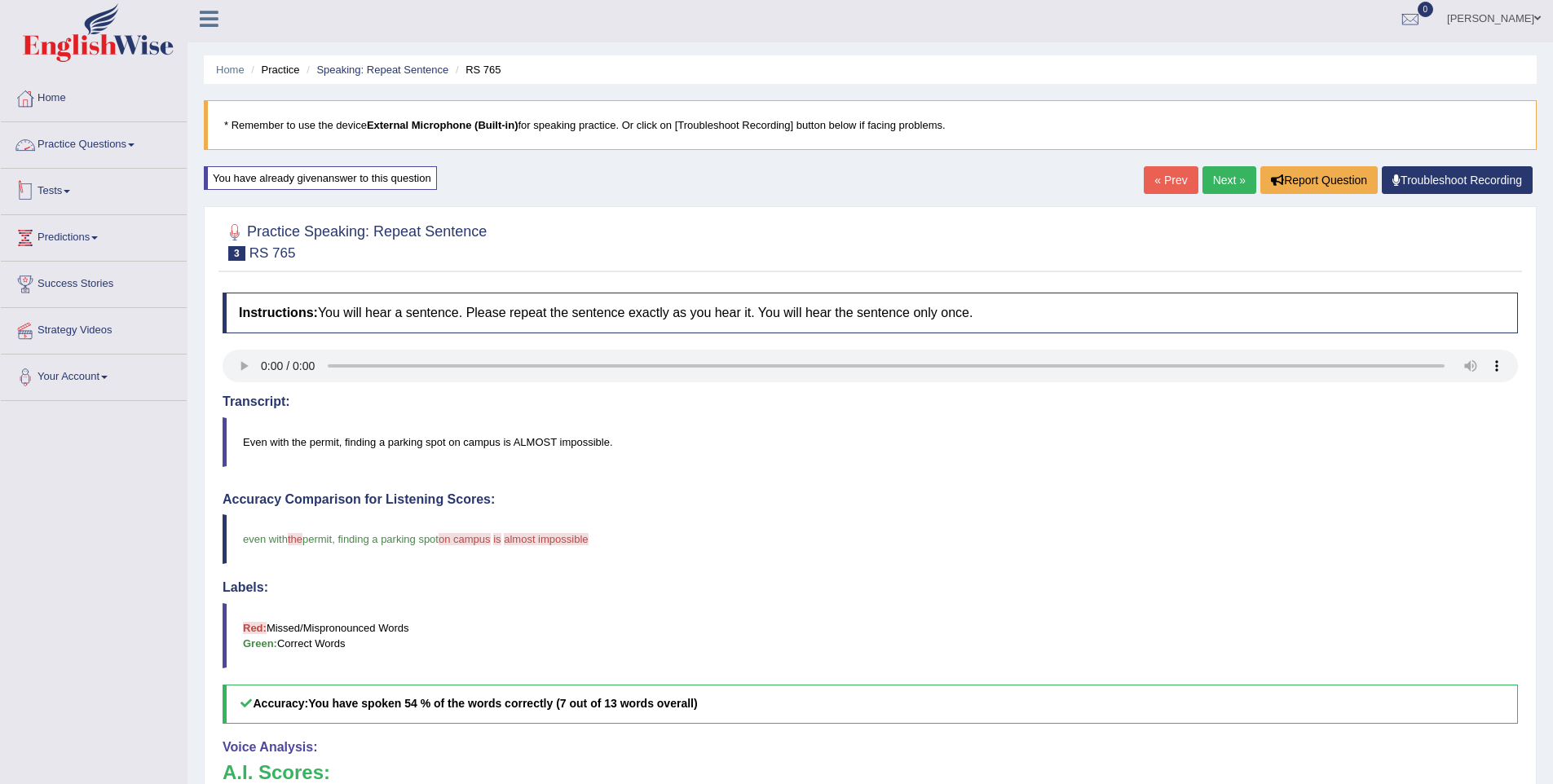
click at [119, 143] on link "Practice Questions" at bounding box center [94, 142] width 186 height 41
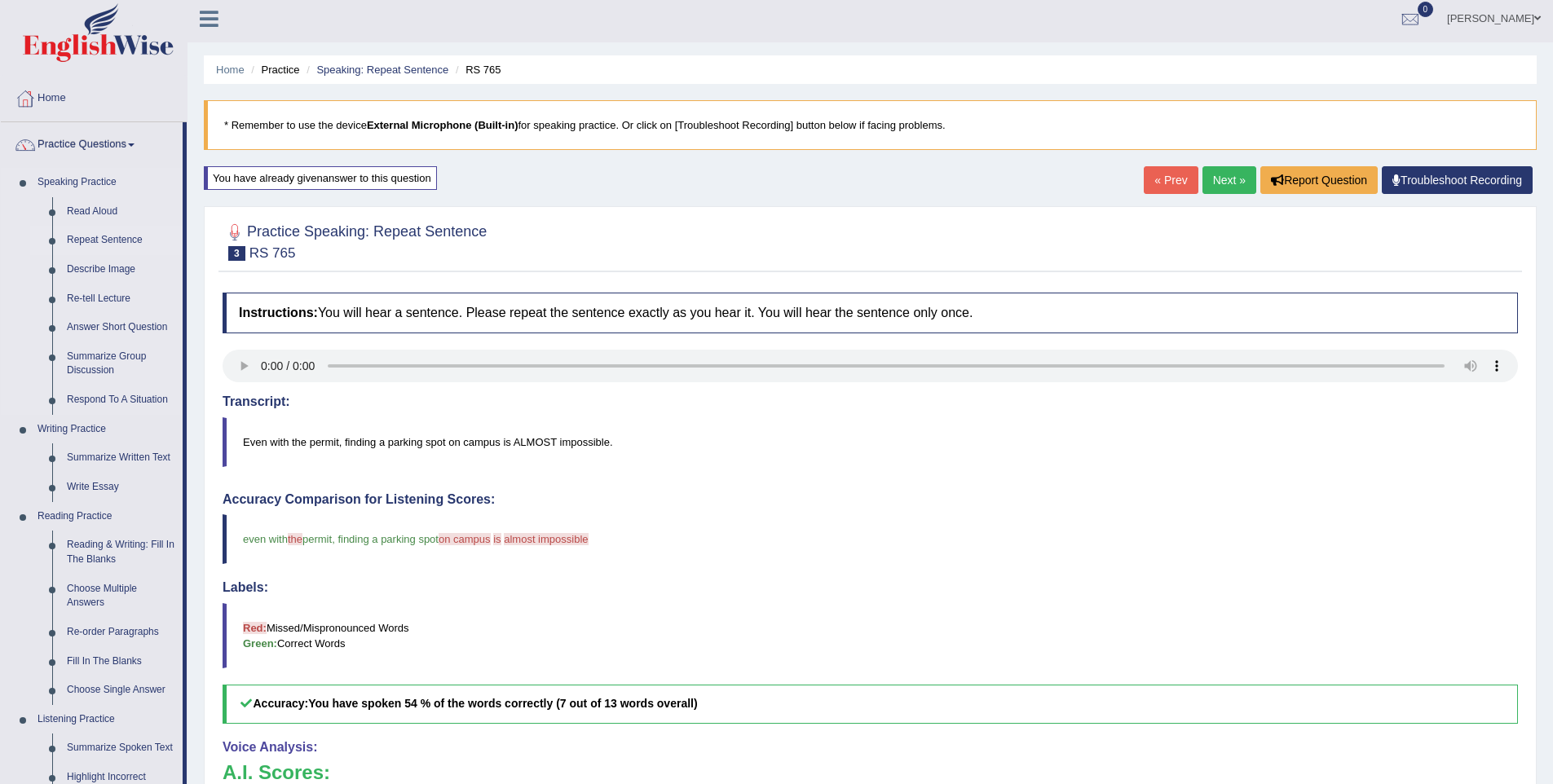
click at [107, 250] on link "Repeat Sentence" at bounding box center [120, 240] width 123 height 30
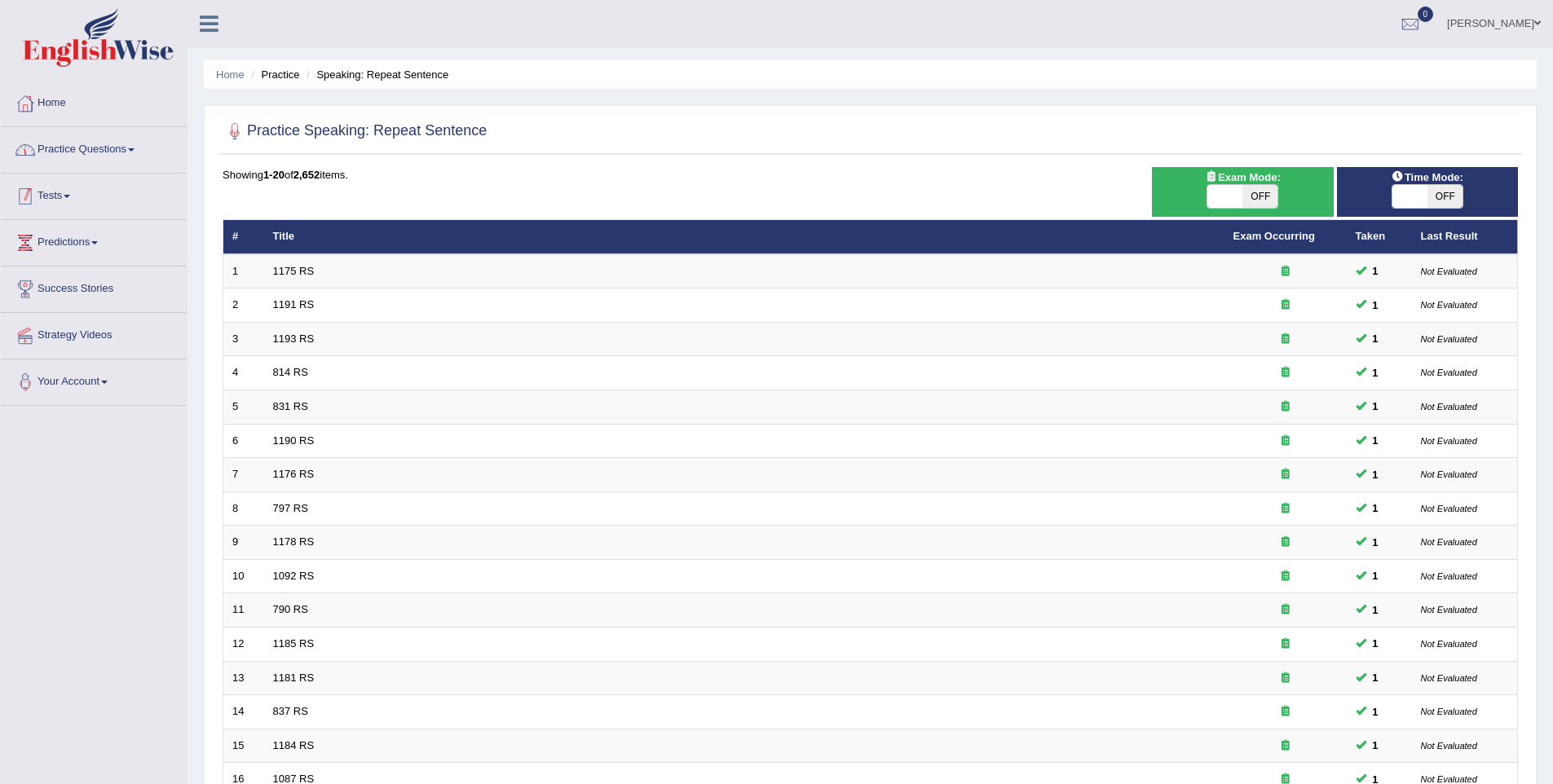
click at [107, 153] on link "Practice Questions" at bounding box center [94, 147] width 186 height 41
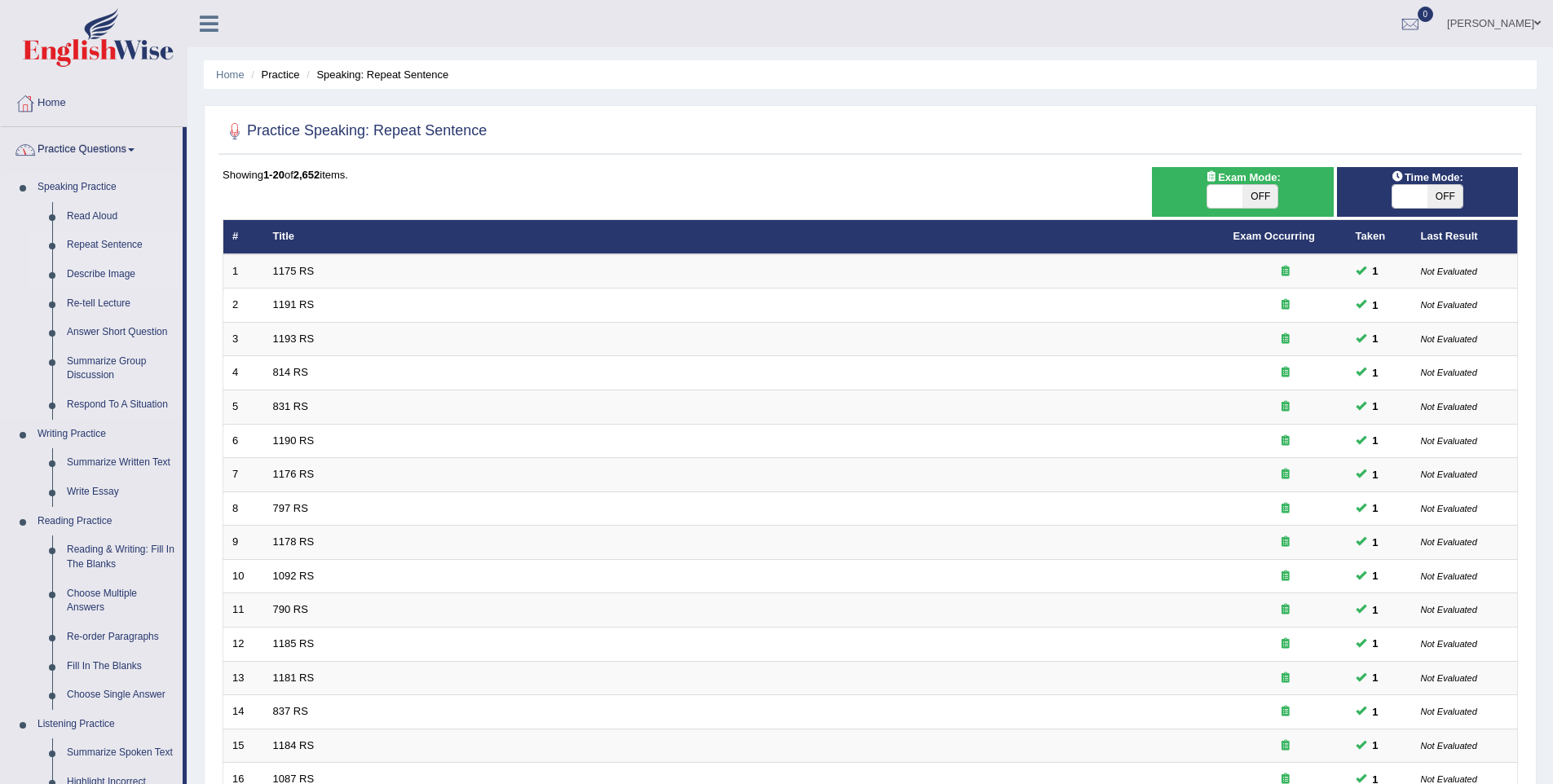
click at [100, 270] on link "Describe Image" at bounding box center [120, 274] width 123 height 30
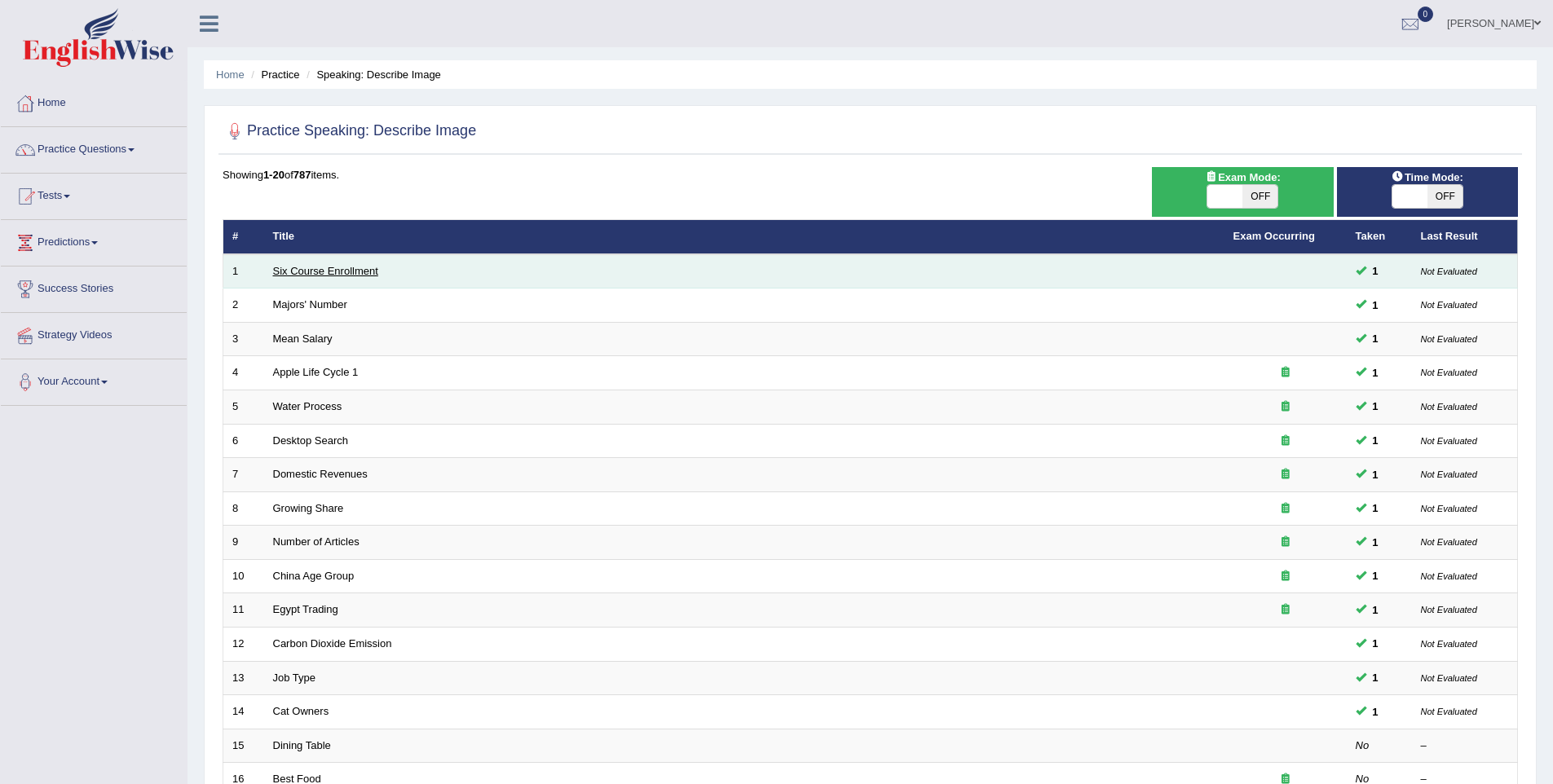
click at [339, 268] on link "Six Course Enrollment" at bounding box center [326, 271] width 105 height 12
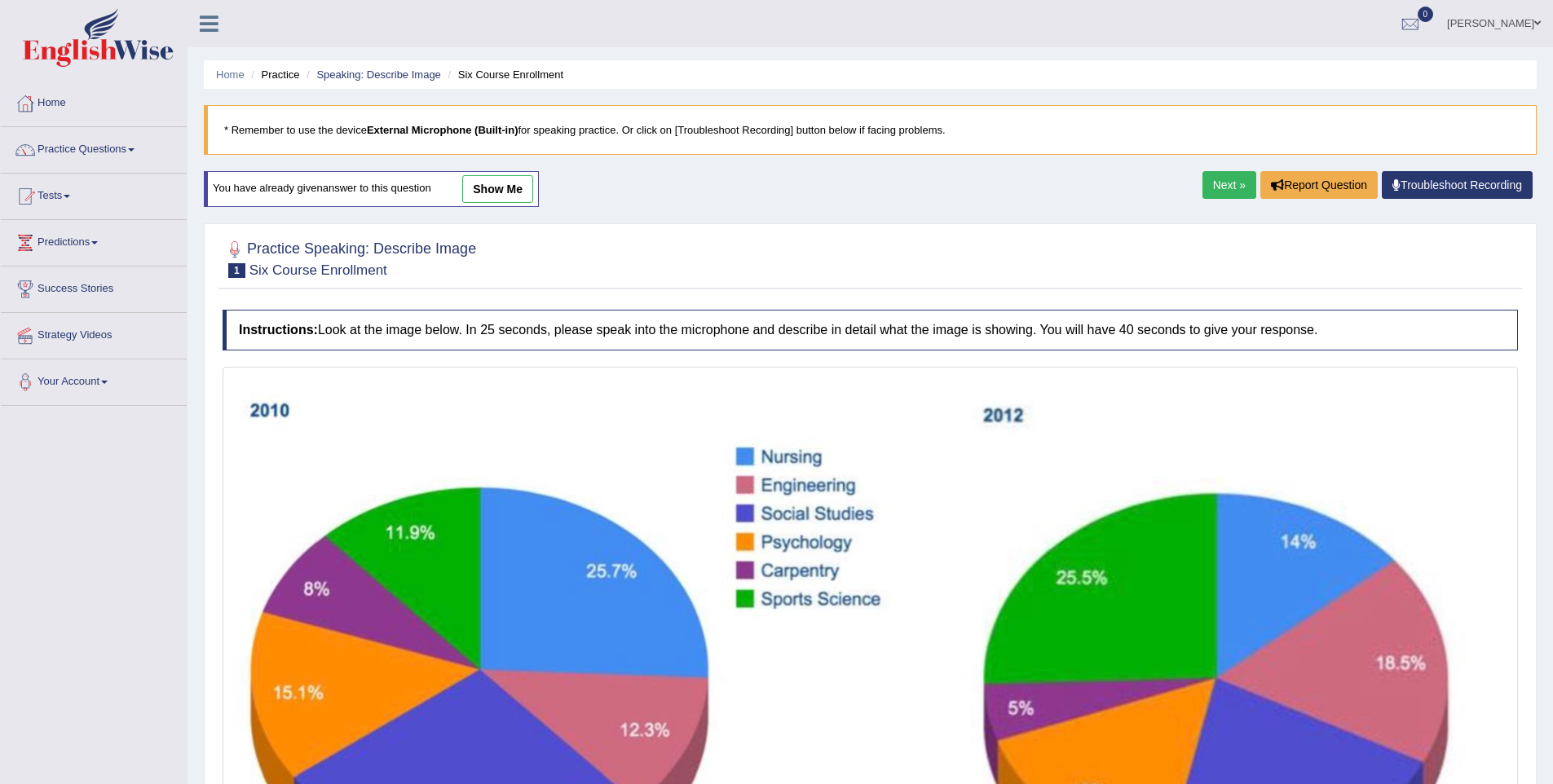
click at [509, 191] on link "show me" at bounding box center [497, 188] width 71 height 28
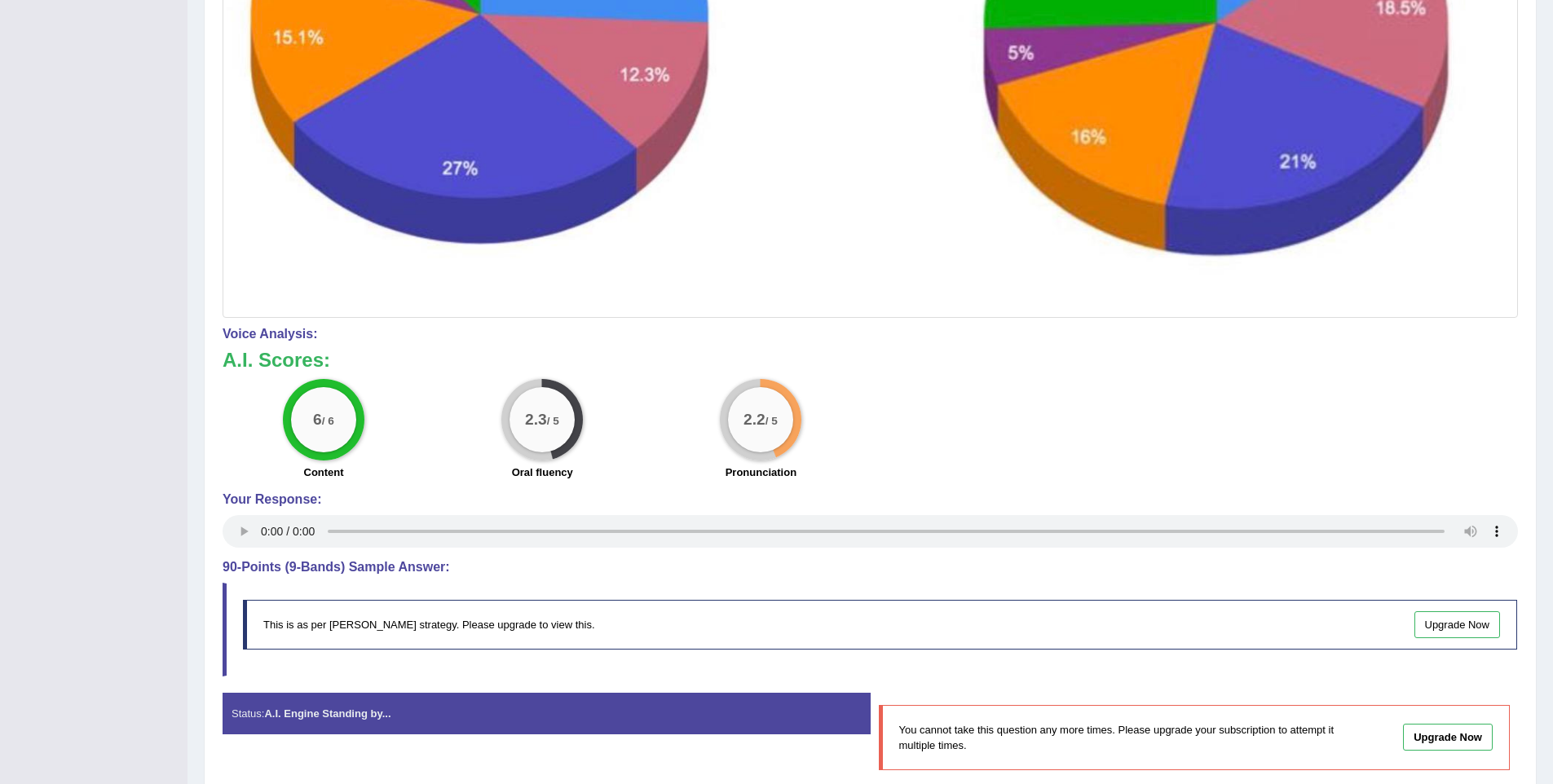
scroll to position [714, 0]
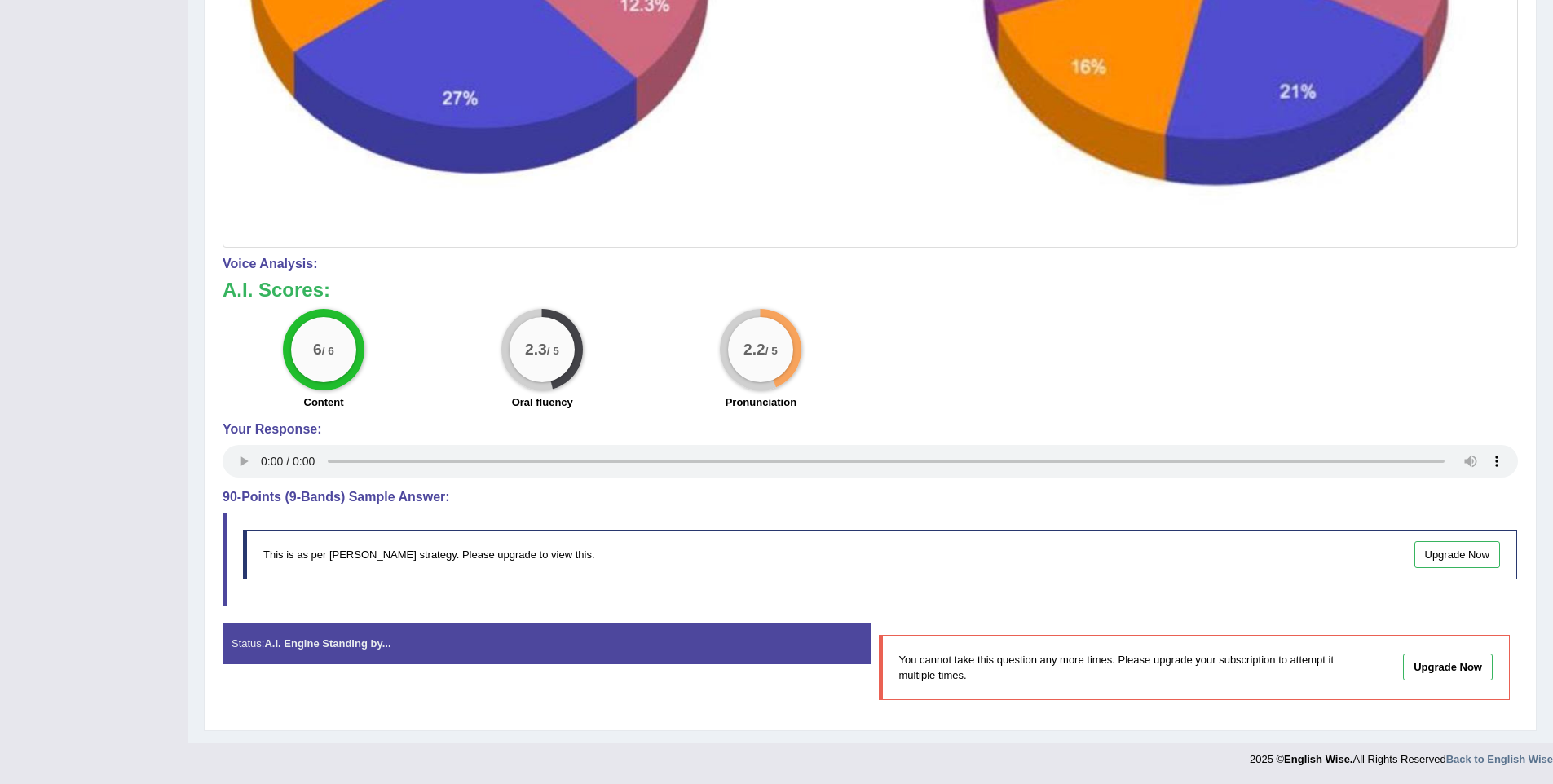
click at [1179, 599] on blockquote "This is as per English Wise's strategy. Please upgrade to view this. Upgrade Now" at bounding box center [870, 559] width 1295 height 94
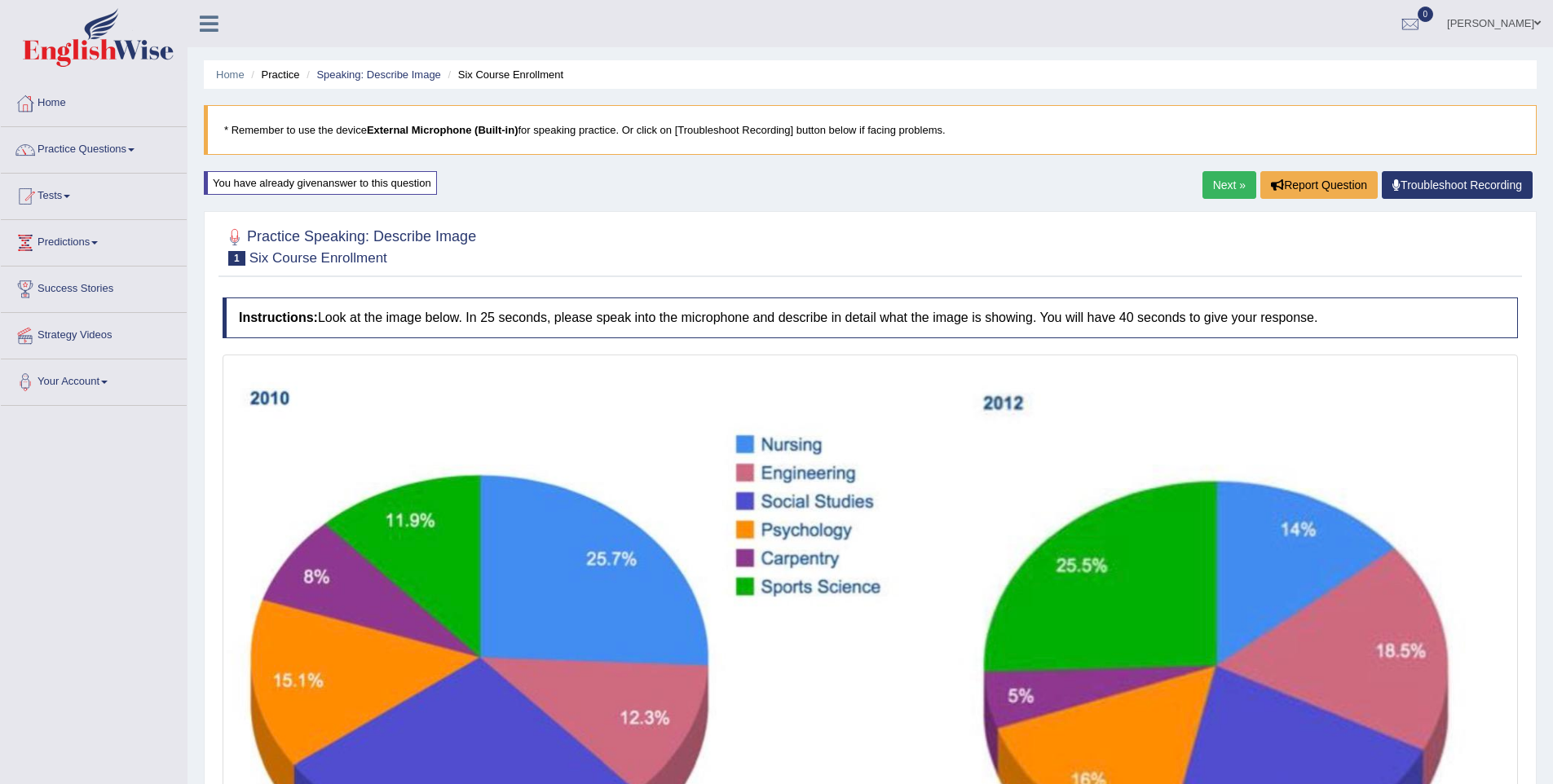
click at [1241, 180] on link "Next »" at bounding box center [1229, 185] width 54 height 28
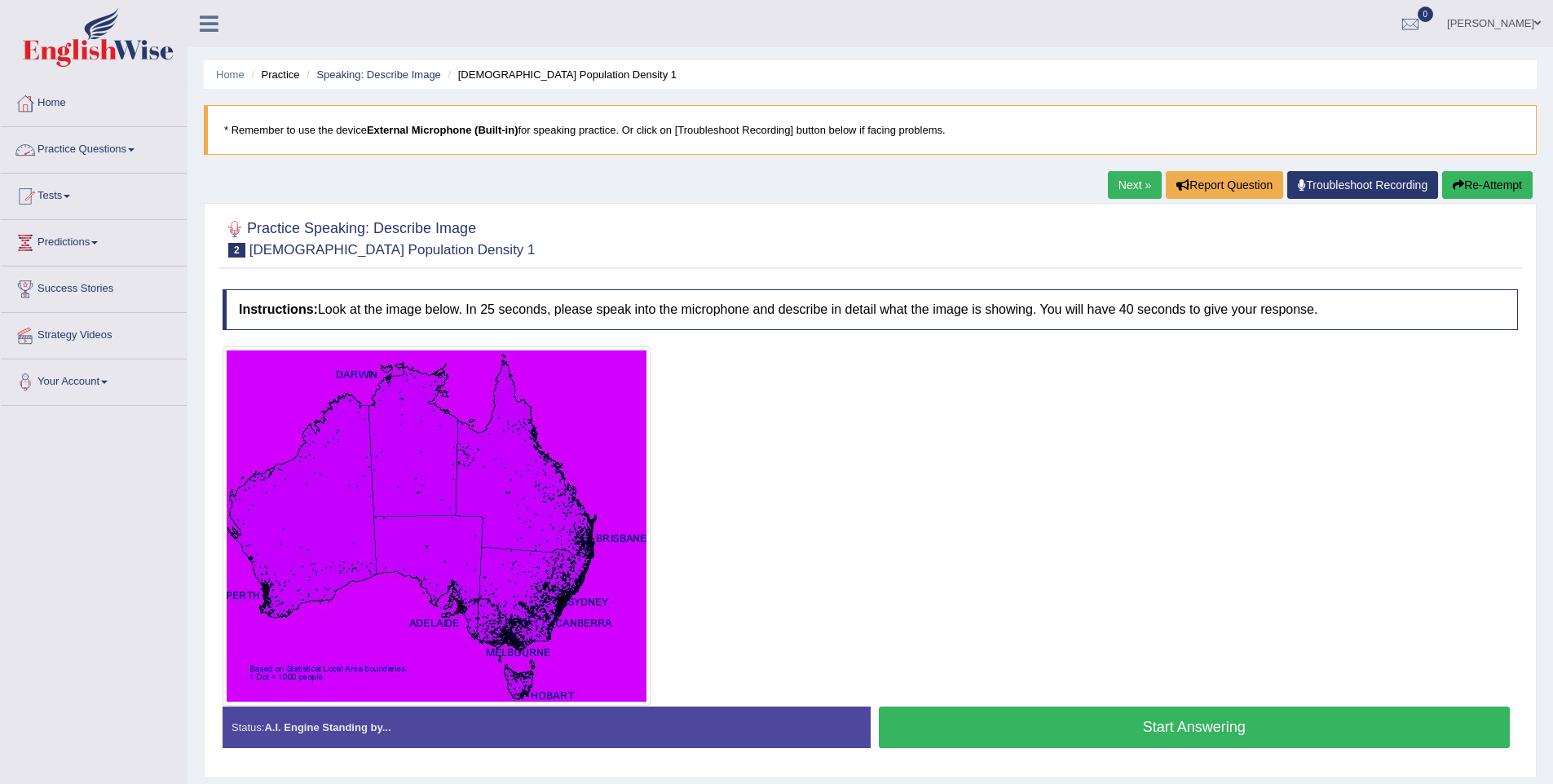
click at [133, 152] on link "Practice Questions" at bounding box center [94, 147] width 186 height 41
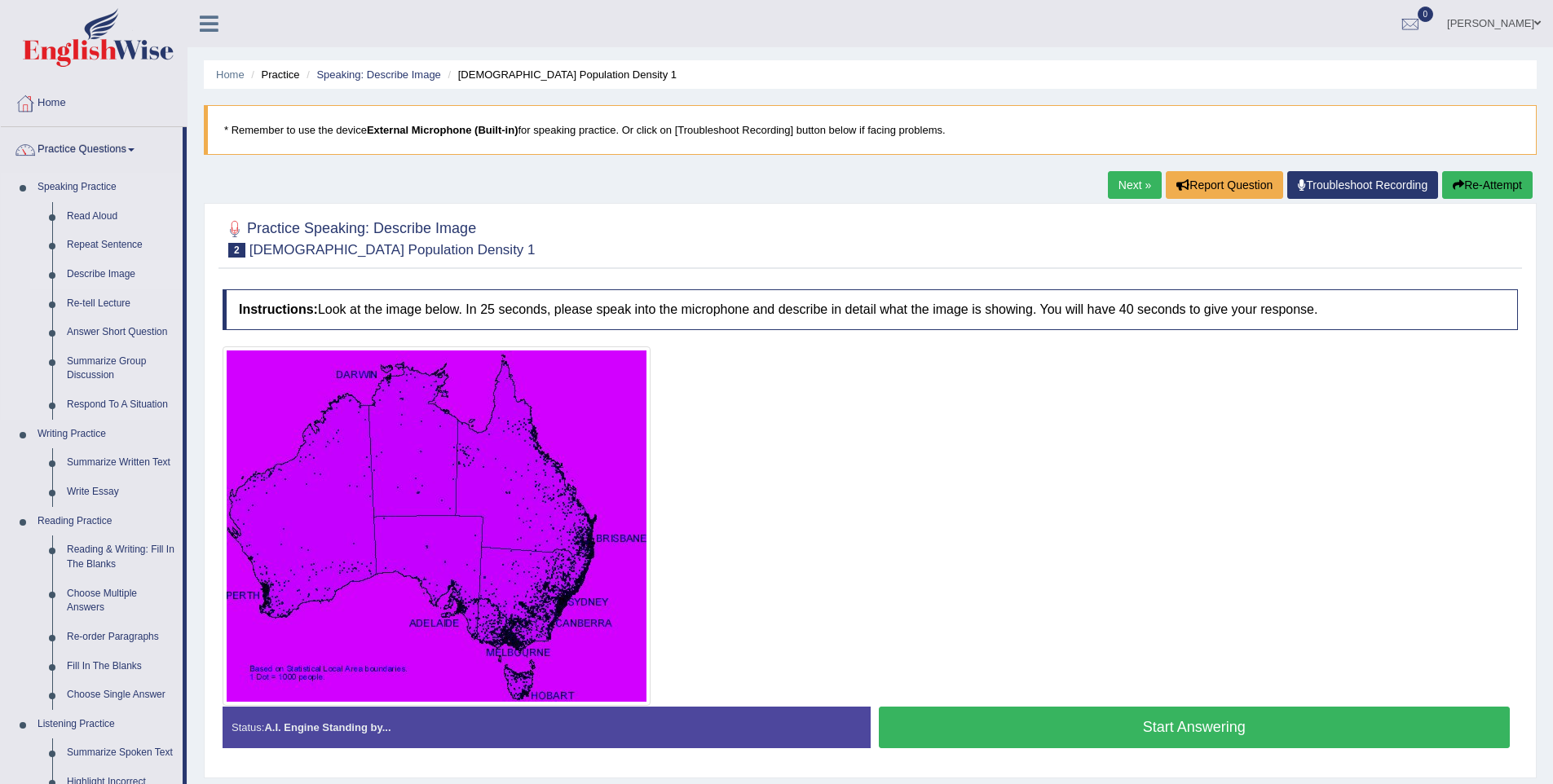
click at [103, 274] on link "Describe Image" at bounding box center [120, 274] width 123 height 30
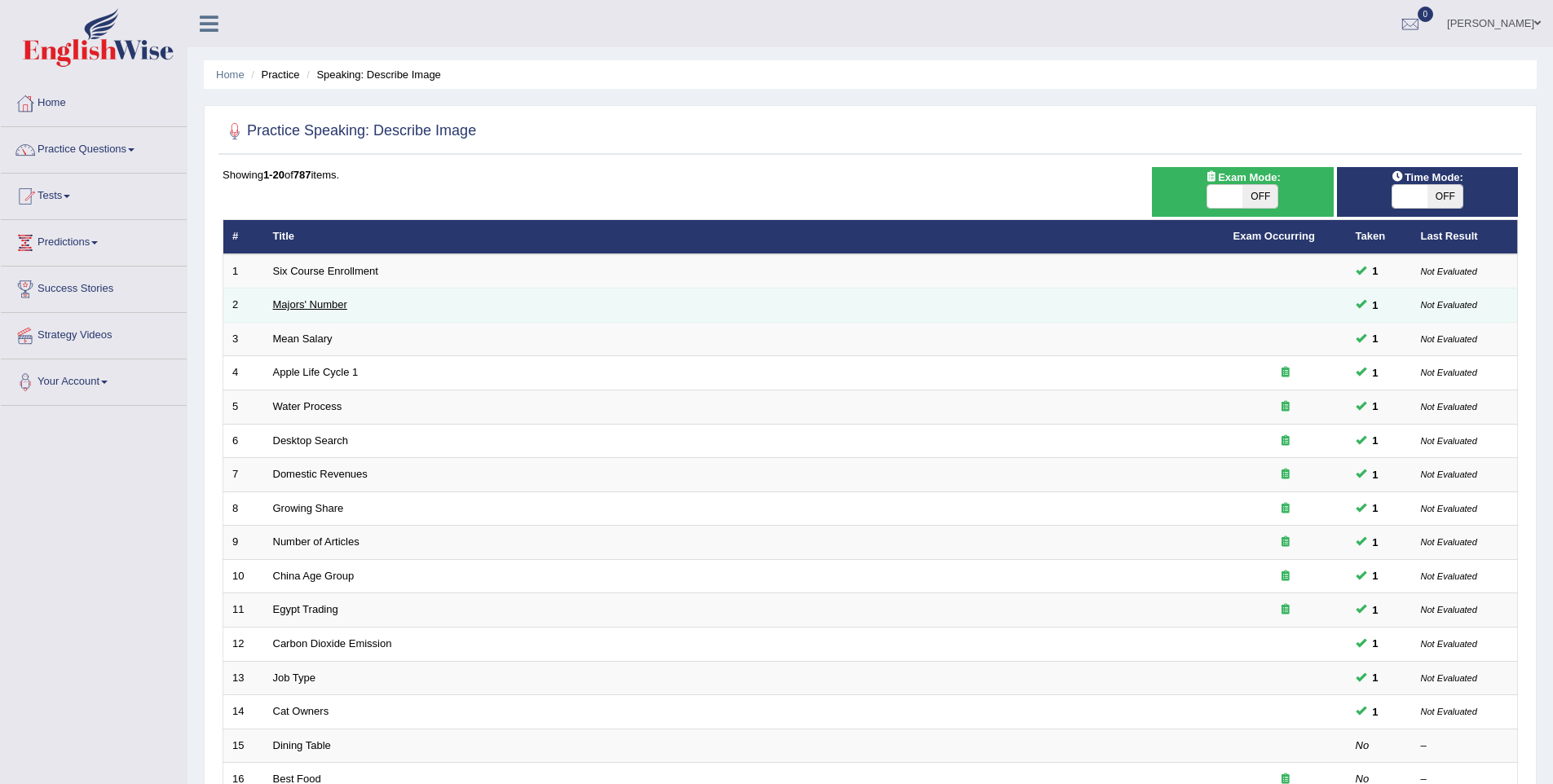
click at [317, 303] on link "Majors' Number" at bounding box center [311, 304] width 75 height 12
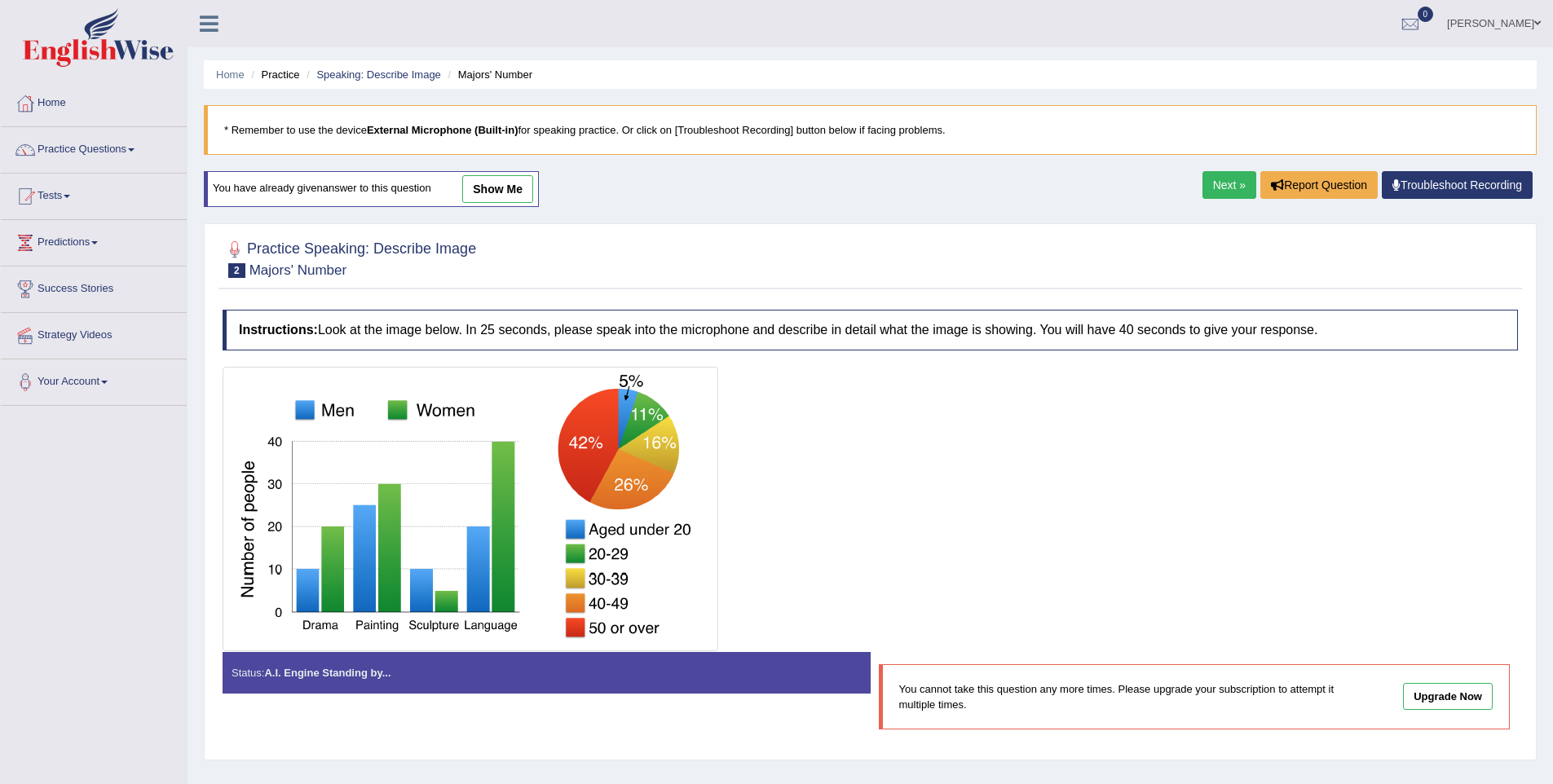
click at [533, 185] on link "show me" at bounding box center [497, 188] width 71 height 28
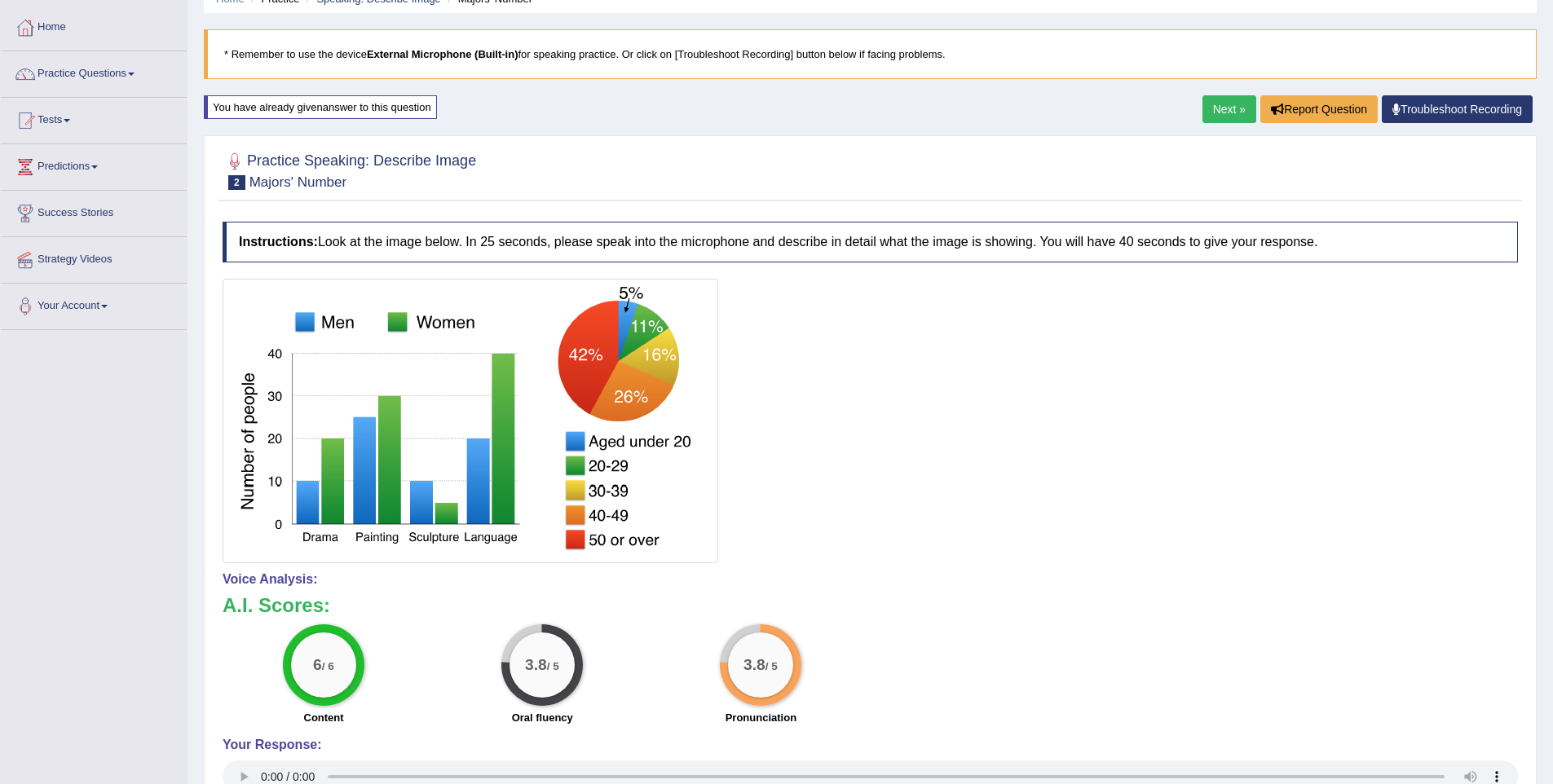
scroll to position [56, 0]
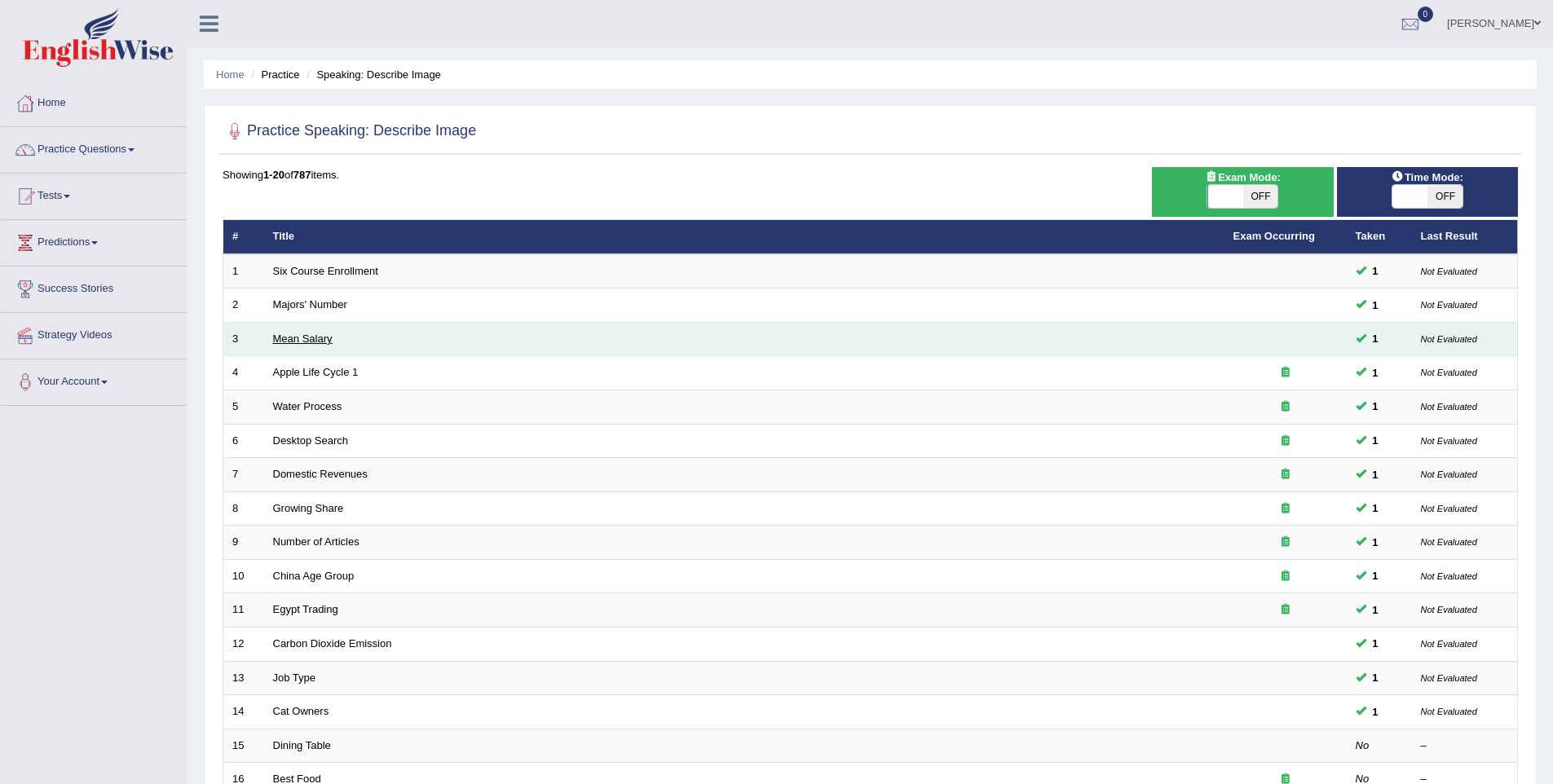
click at [317, 334] on link "Mean Salary" at bounding box center [303, 338] width 59 height 12
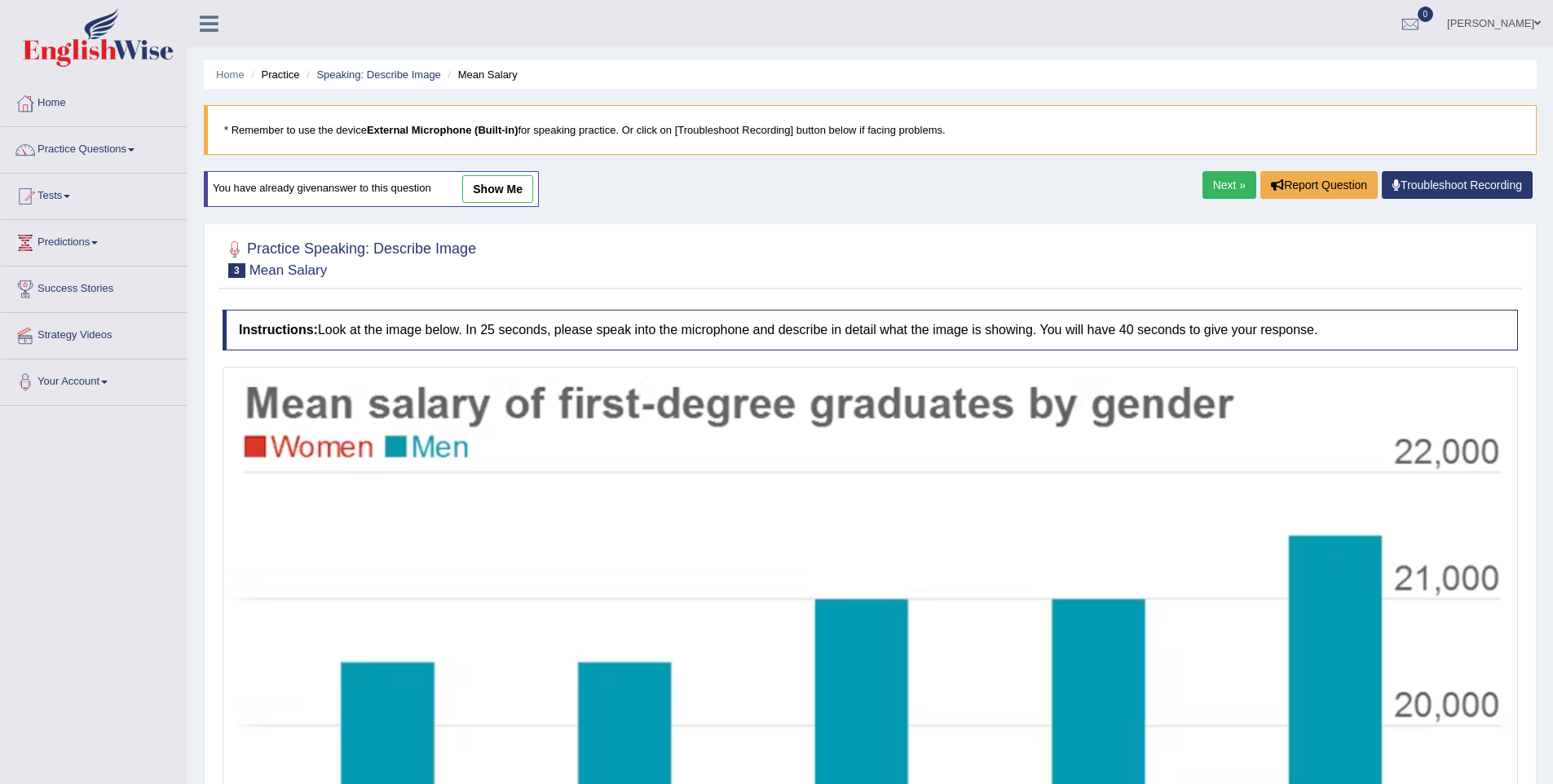
click at [492, 197] on link "show me" at bounding box center [497, 188] width 71 height 28
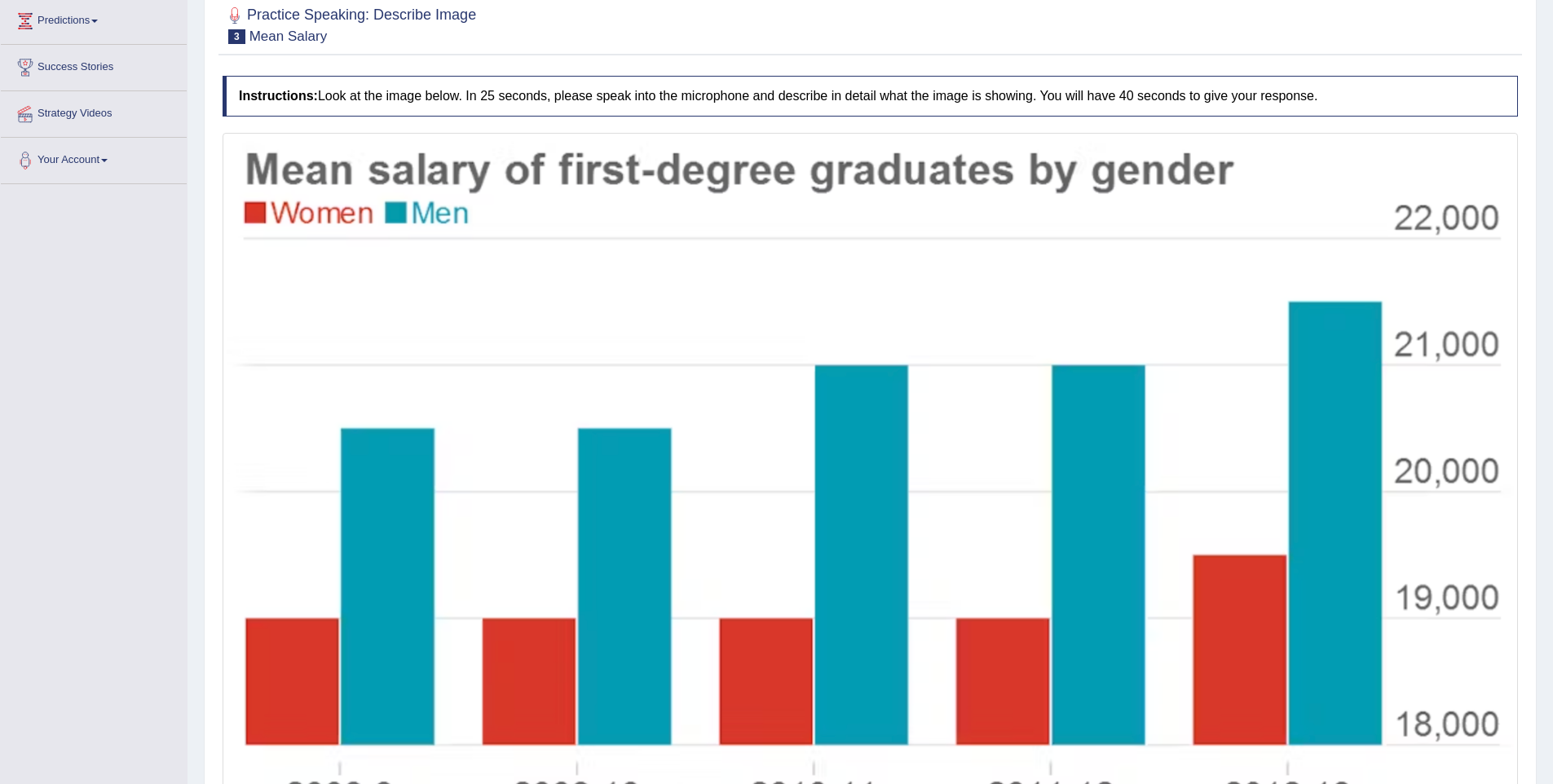
scroll to position [148, 0]
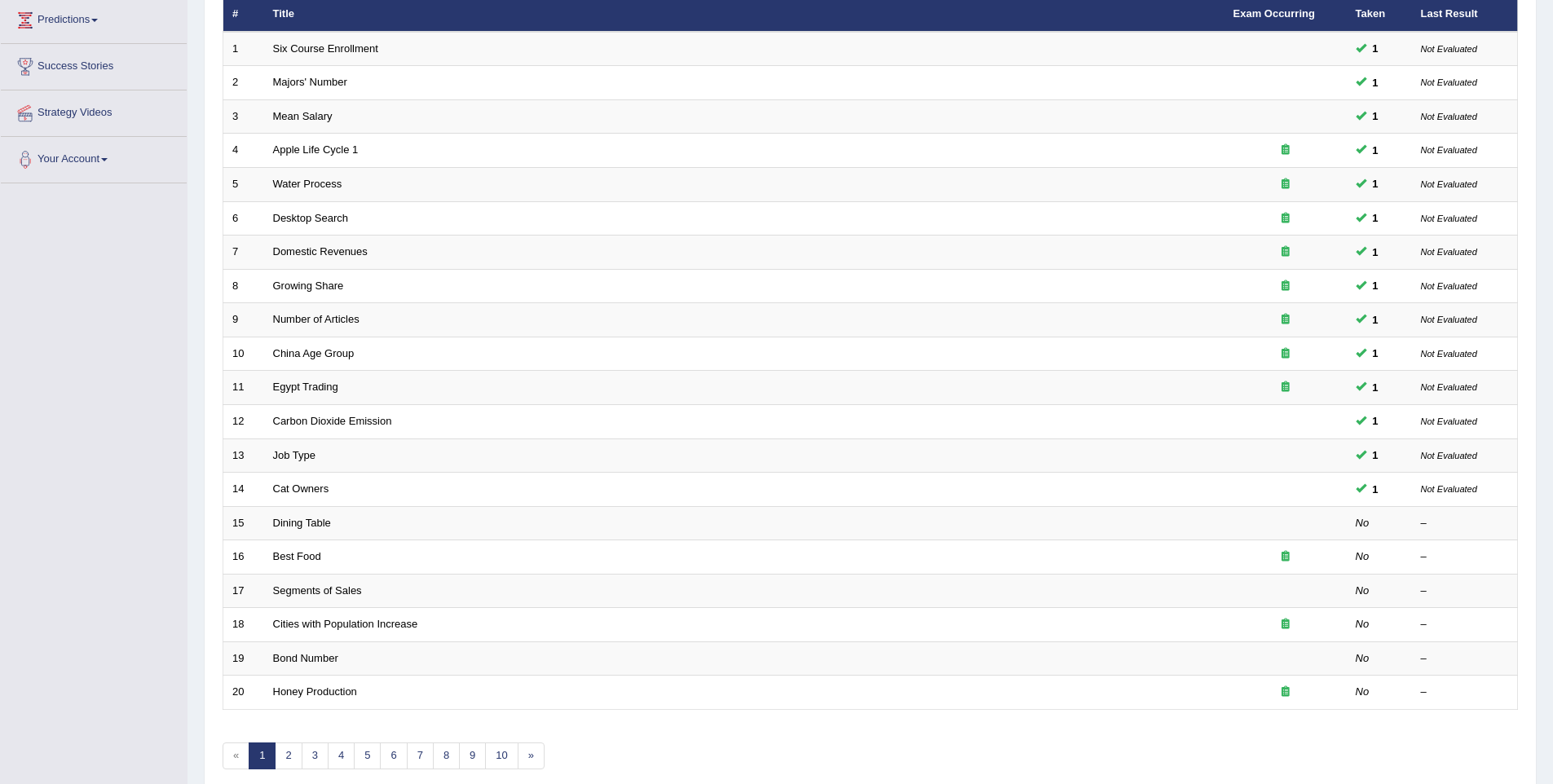
scroll to position [94, 0]
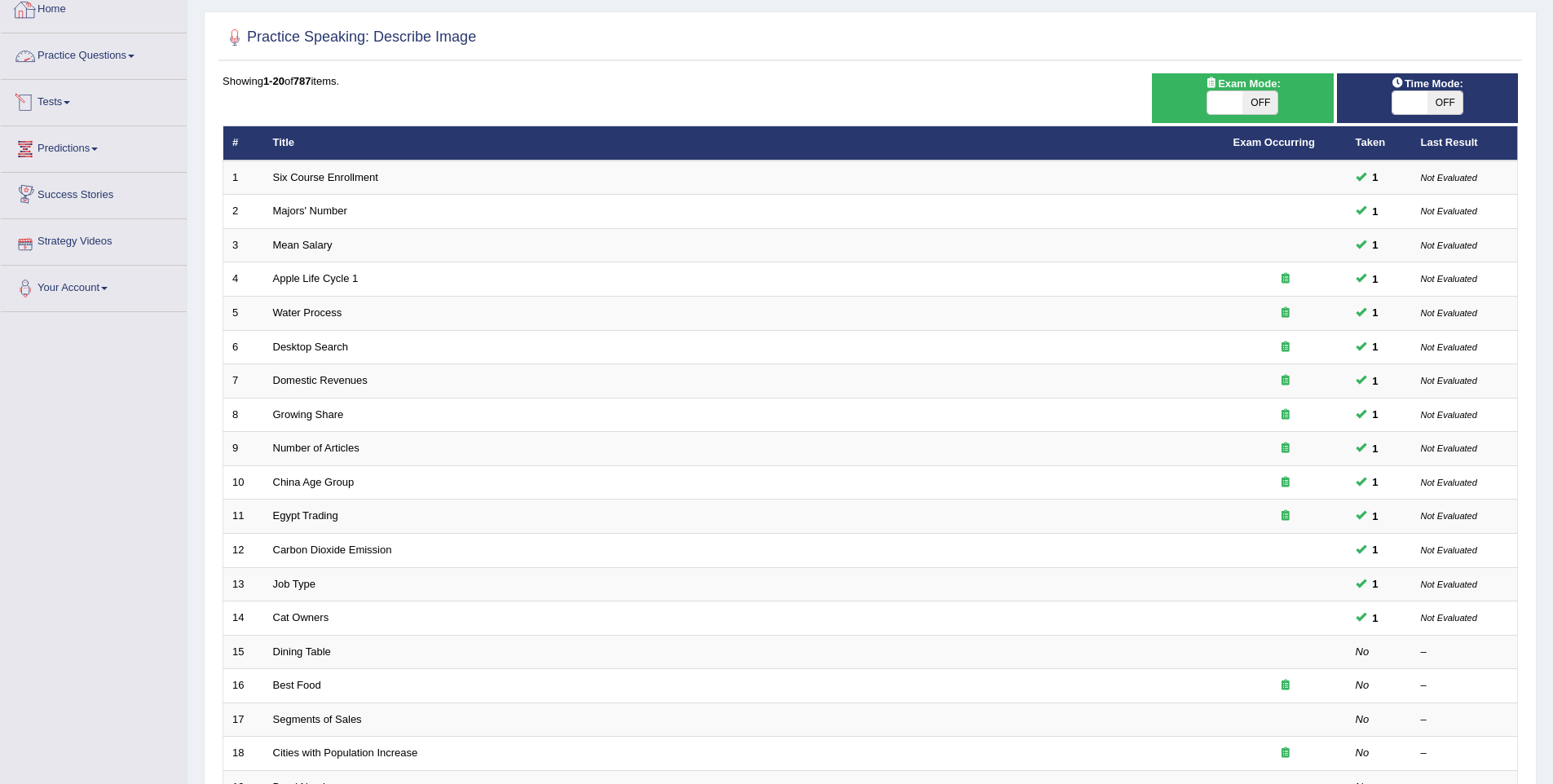
click at [126, 56] on link "Practice Questions" at bounding box center [94, 54] width 186 height 41
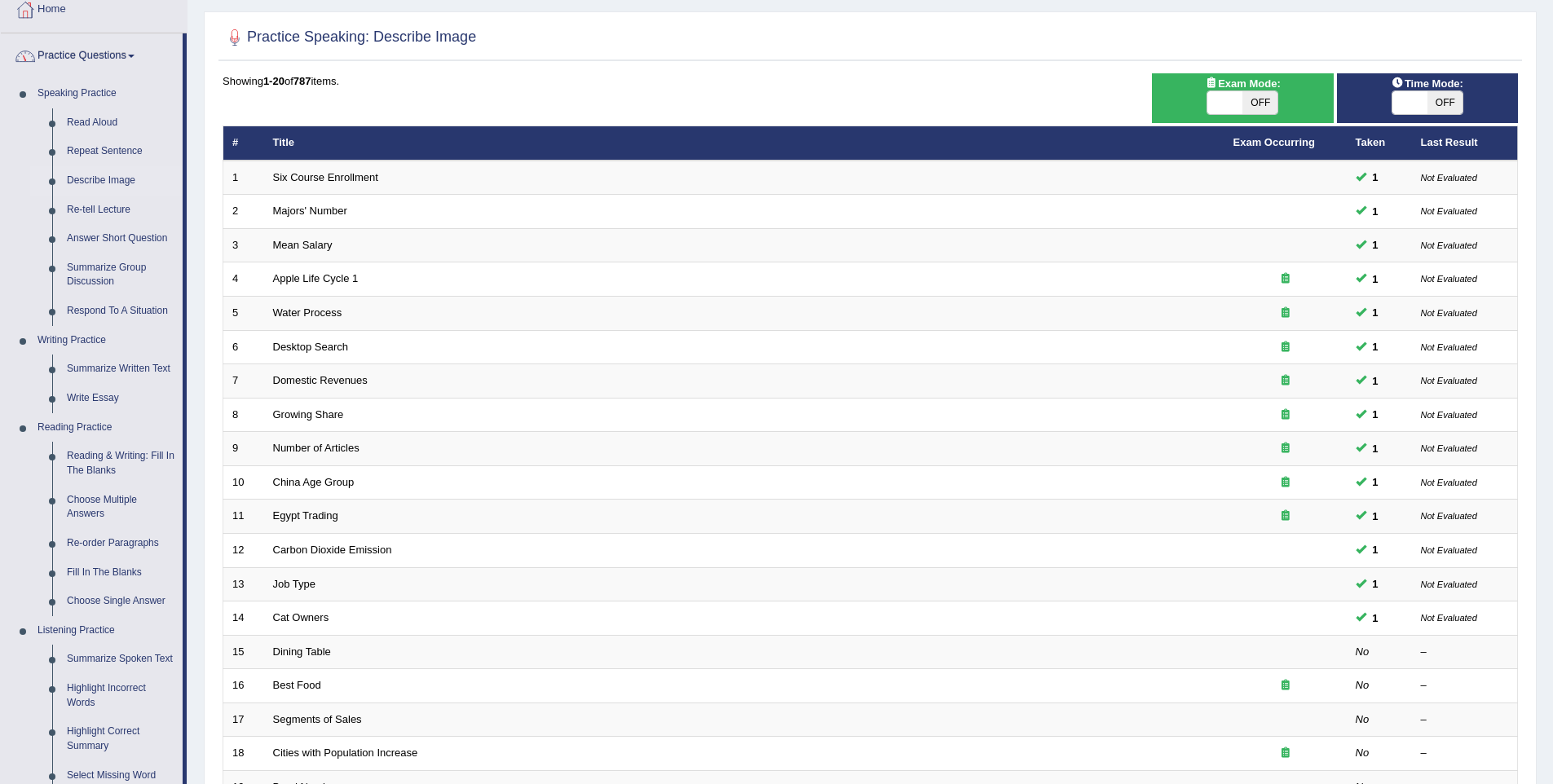
click at [142, 60] on link "Practice Questions" at bounding box center [92, 54] width 182 height 41
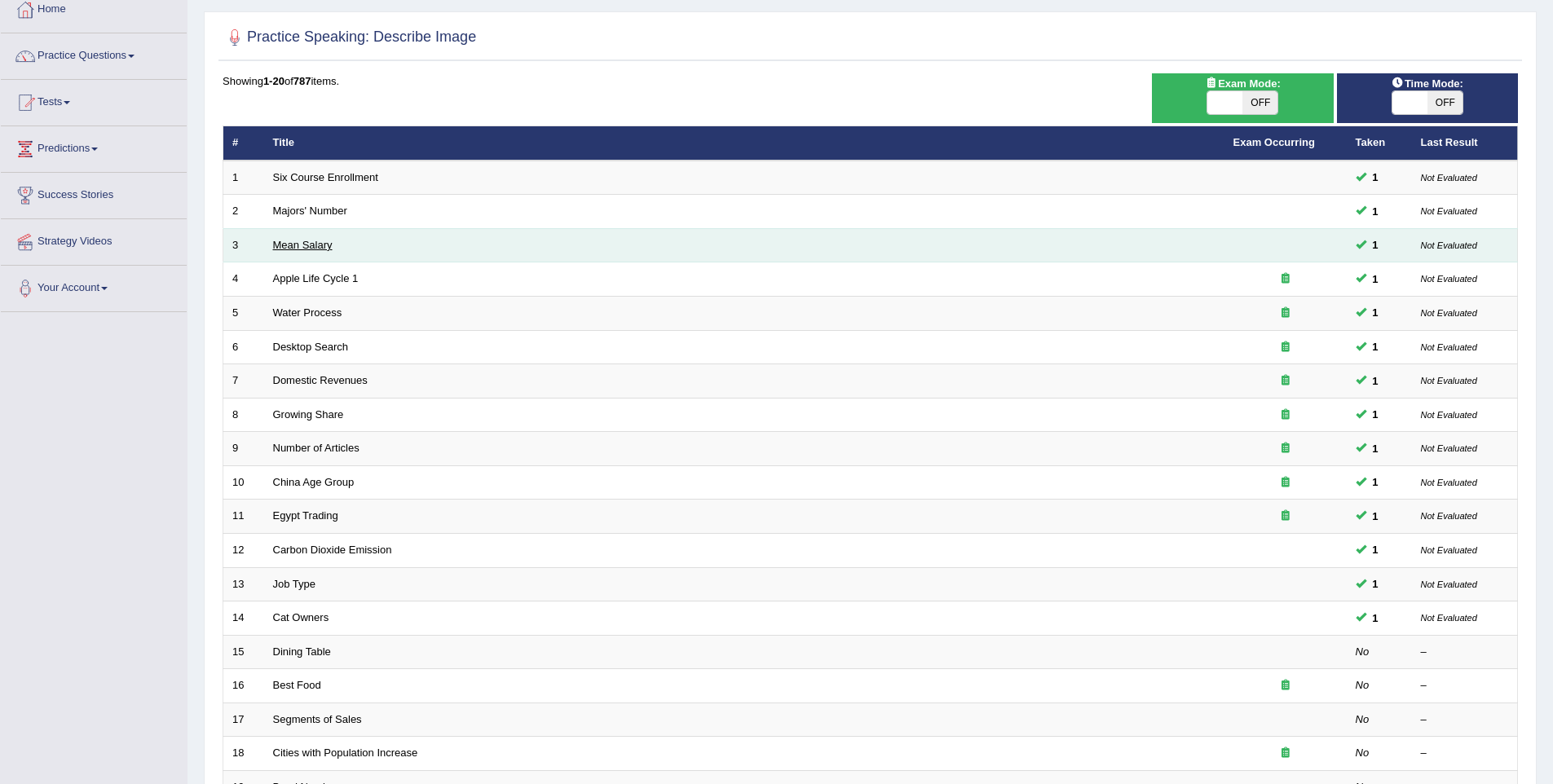
click at [287, 243] on link "Mean Salary" at bounding box center [303, 245] width 59 height 12
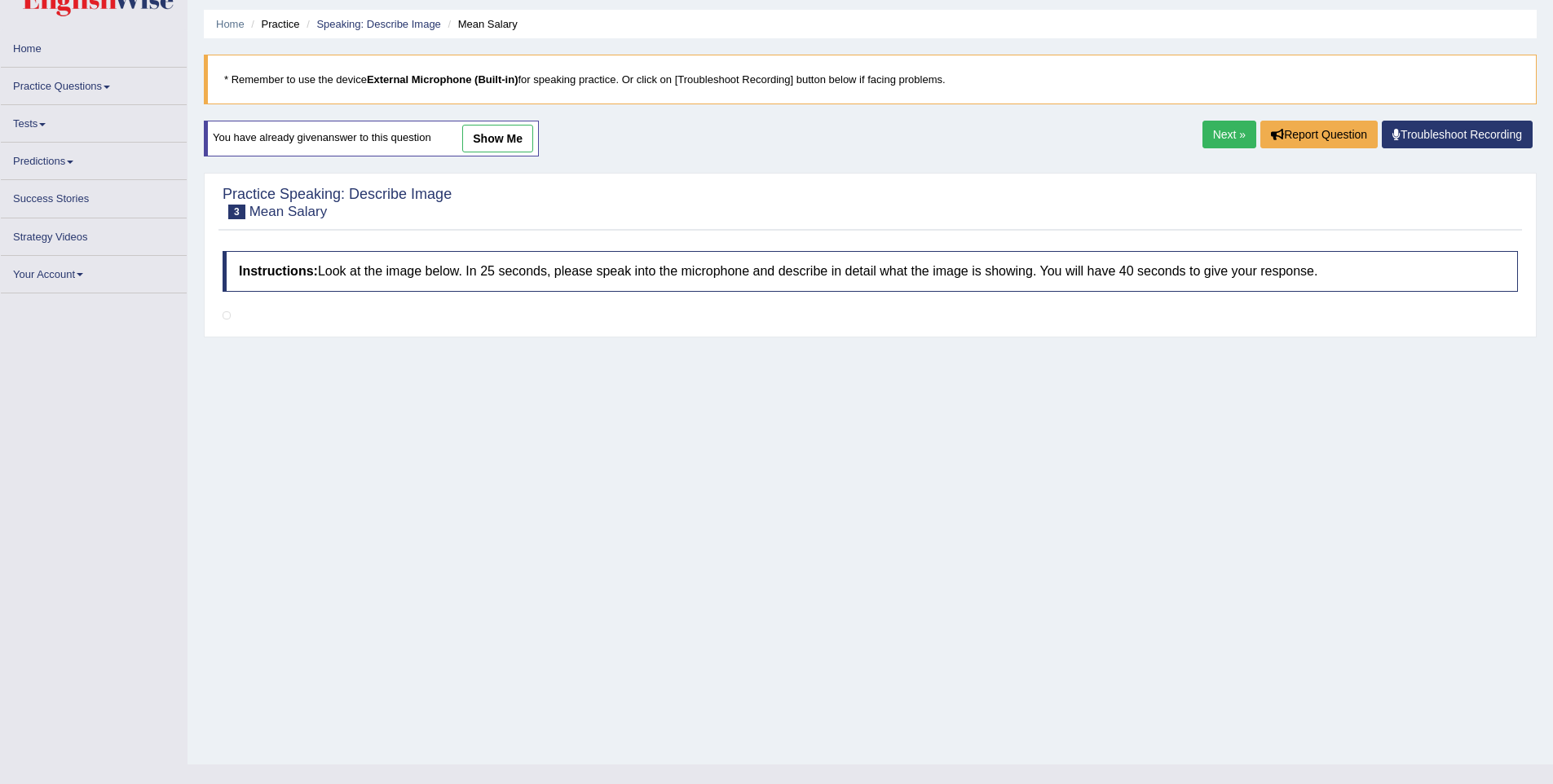
scroll to position [63, 0]
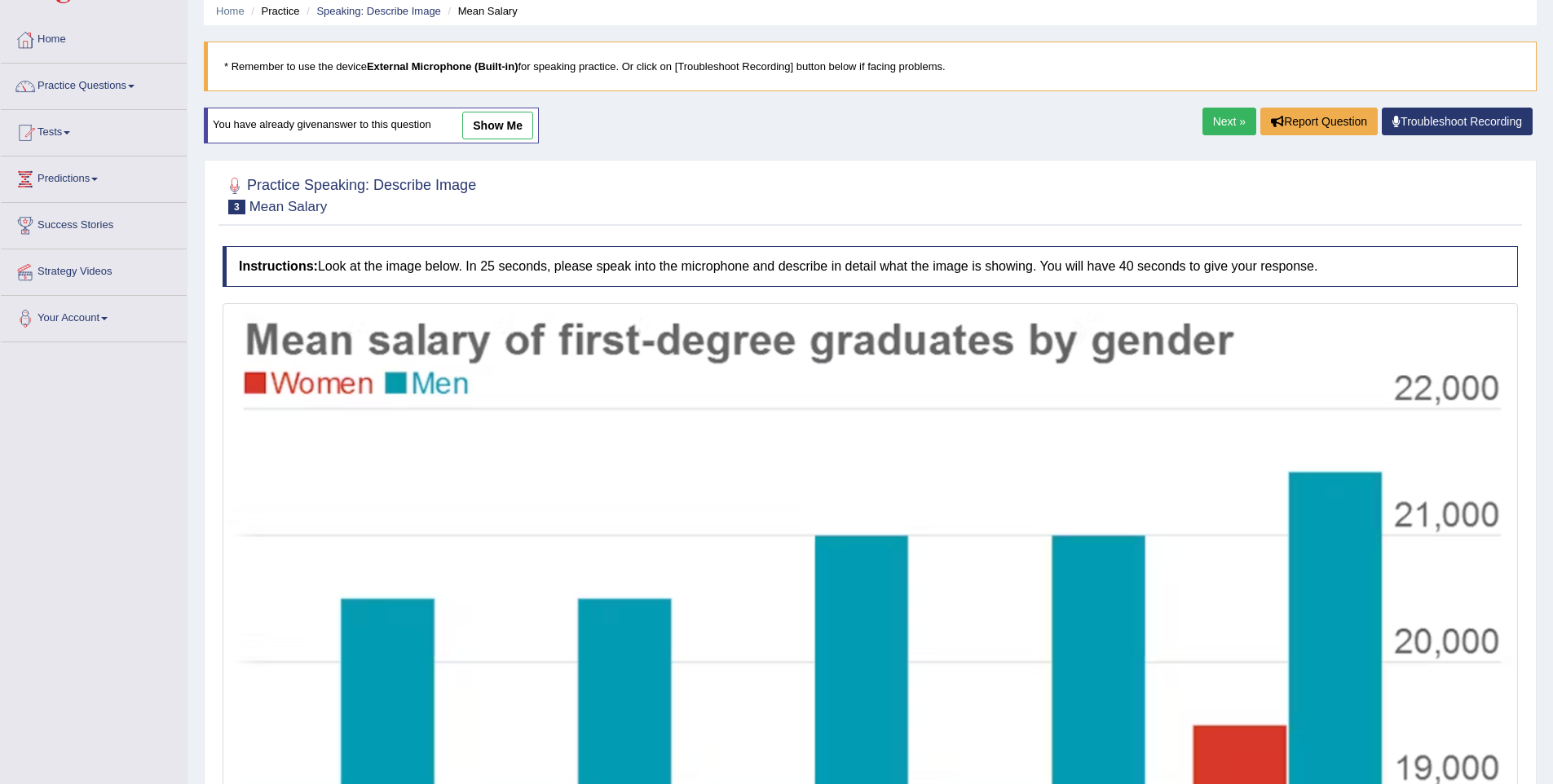
click at [504, 122] on link "show me" at bounding box center [497, 125] width 71 height 28
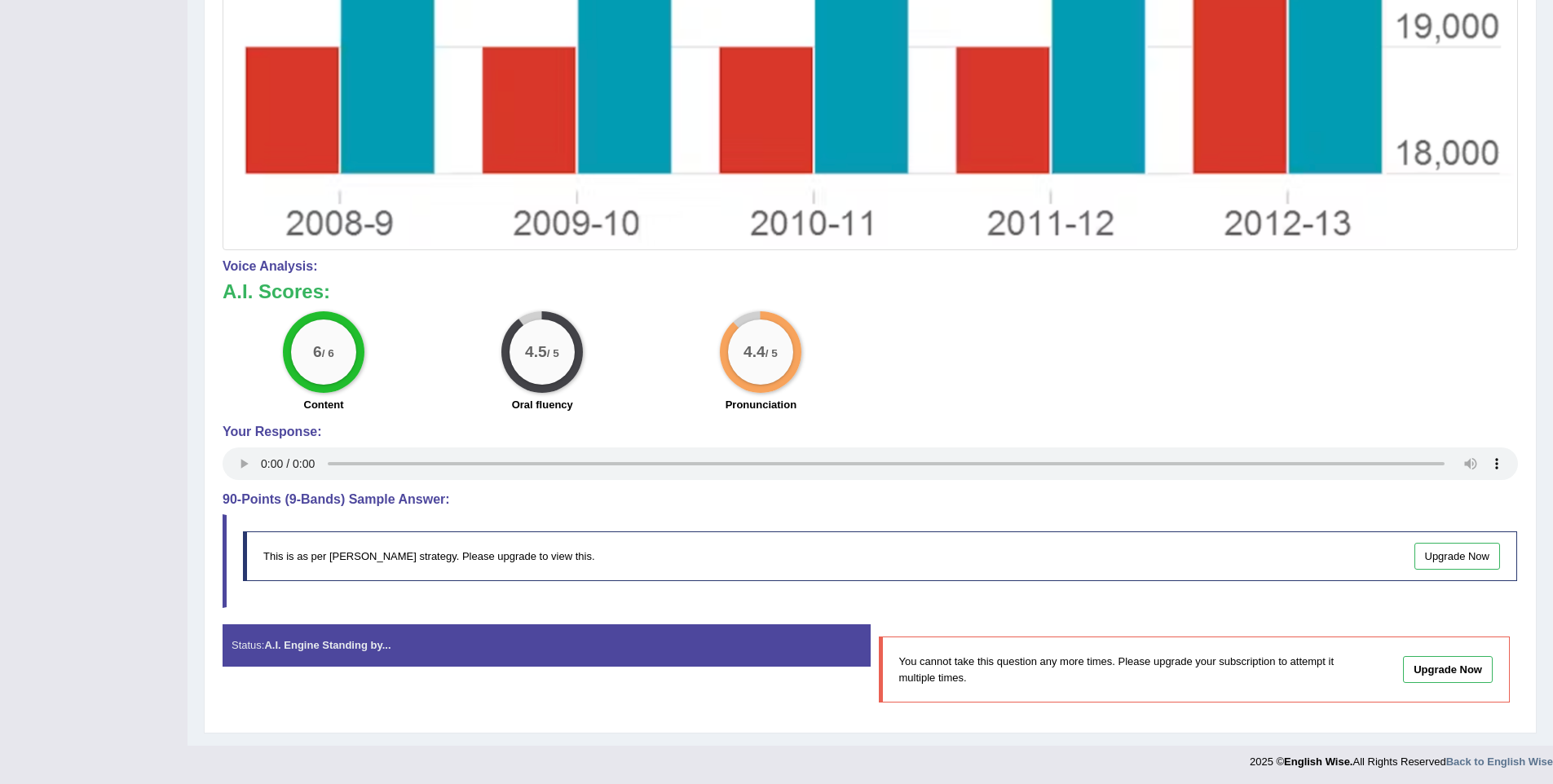
scroll to position [796, 0]
